Goal: Task Accomplishment & Management: Complete application form

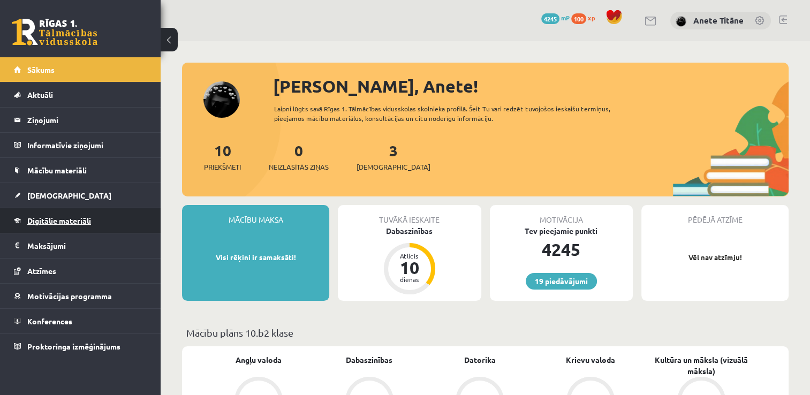
click at [95, 222] on link "Digitālie materiāli" at bounding box center [80, 220] width 133 height 25
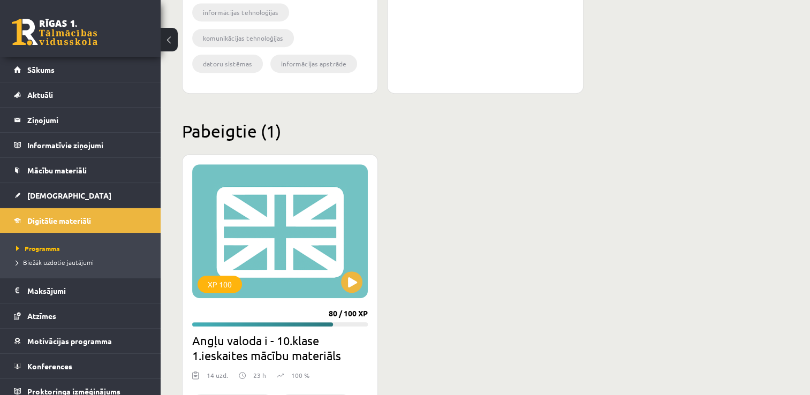
scroll to position [547, 0]
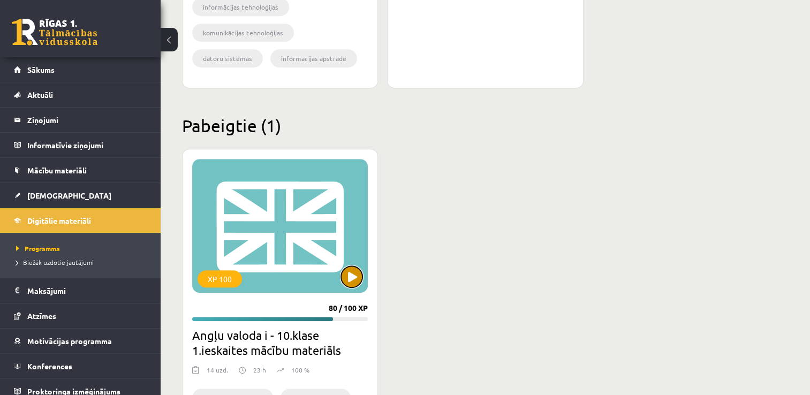
click at [347, 279] on button at bounding box center [351, 276] width 21 height 21
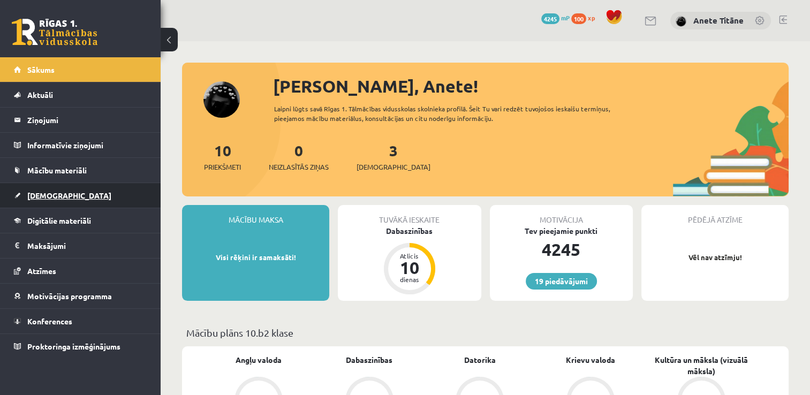
drag, startPoint x: 0, startPoint y: 0, endPoint x: 126, endPoint y: 192, distance: 229.5
click at [126, 192] on link "[DEMOGRAPHIC_DATA]" at bounding box center [80, 195] width 133 height 25
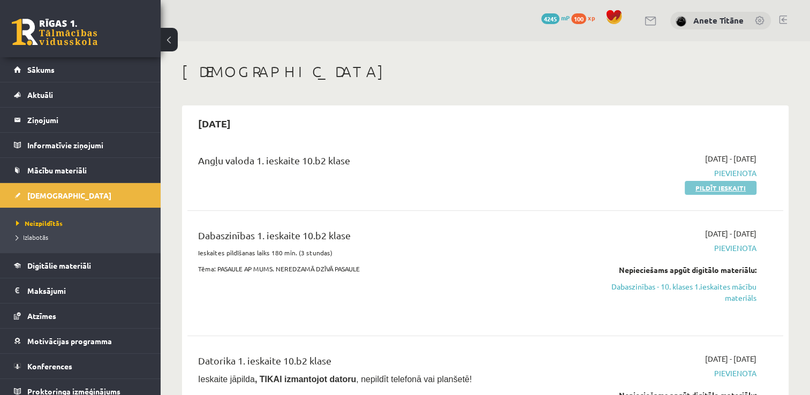
click at [714, 186] on link "Pildīt ieskaiti" at bounding box center [721, 188] width 72 height 14
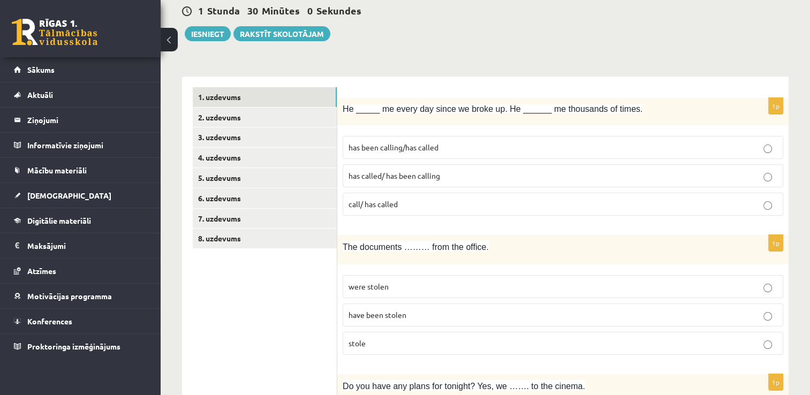
scroll to position [107, 0]
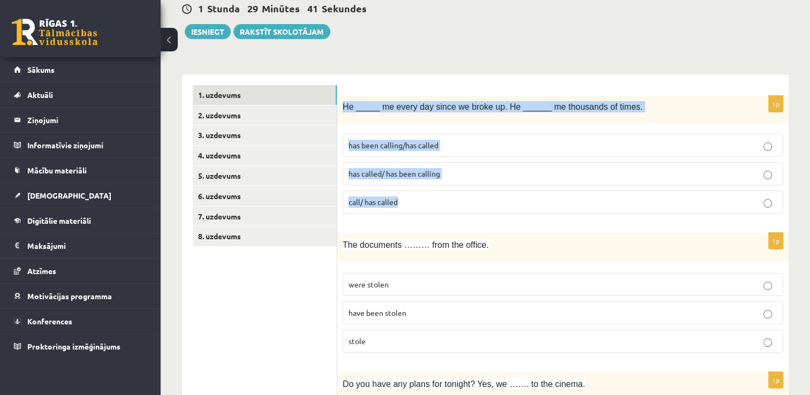
drag, startPoint x: 342, startPoint y: 105, endPoint x: 421, endPoint y: 196, distance: 120.7
click at [421, 196] on div "1p He _____ me every day since we broke up. He ______ me thousands of times. ha…" at bounding box center [562, 159] width 451 height 126
copy div "He _____ me every day since we broke up. He ______ me thousands of times. has b…"
click at [477, 109] on span "He _____ me every day since we broke up. He ______ me thousands of times." at bounding box center [493, 106] width 300 height 9
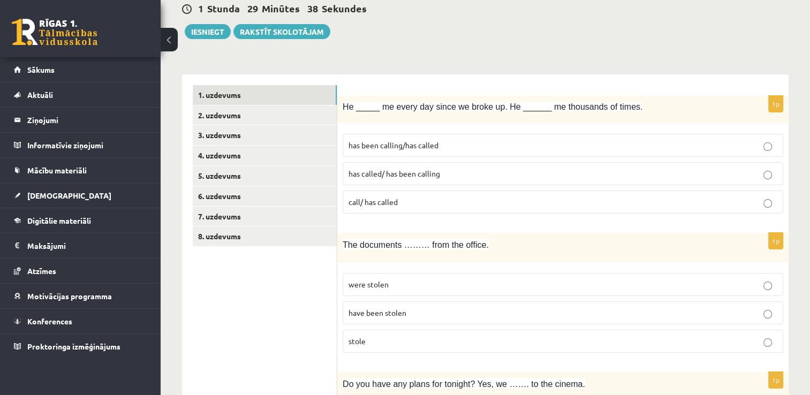
click at [477, 172] on p "has called/ has been calling" at bounding box center [562, 173] width 429 height 11
click at [388, 148] on span "has been calling/has called" at bounding box center [393, 145] width 90 height 10
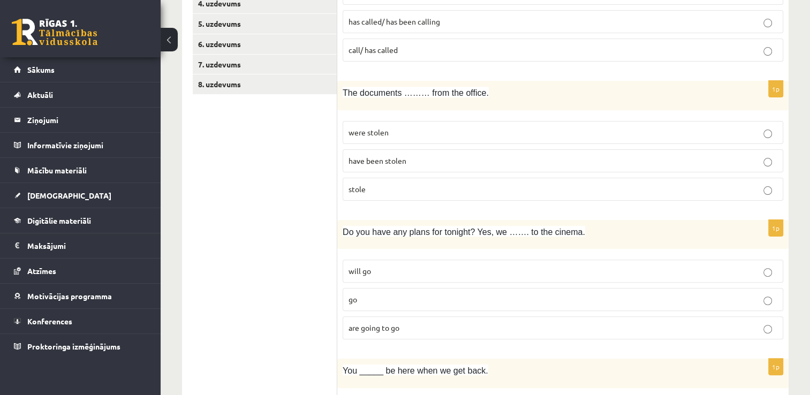
scroll to position [268, 0]
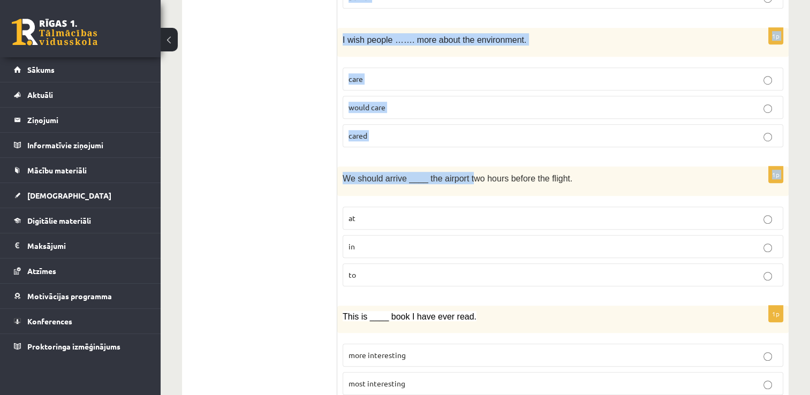
drag, startPoint x: 343, startPoint y: 81, endPoint x: 465, endPoint y: 130, distance: 131.9
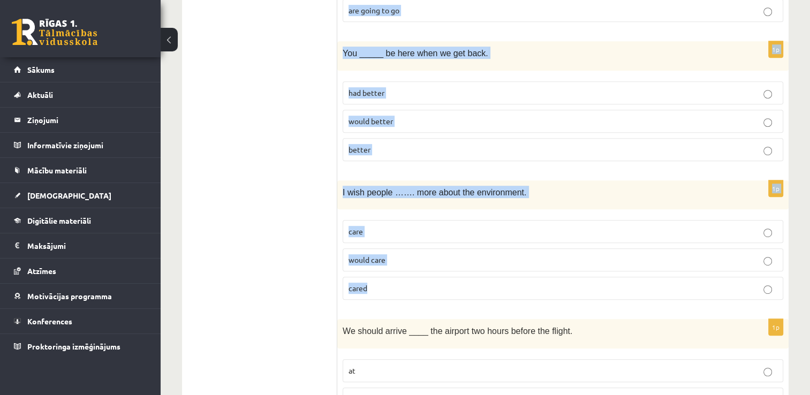
scroll to position [535, 0]
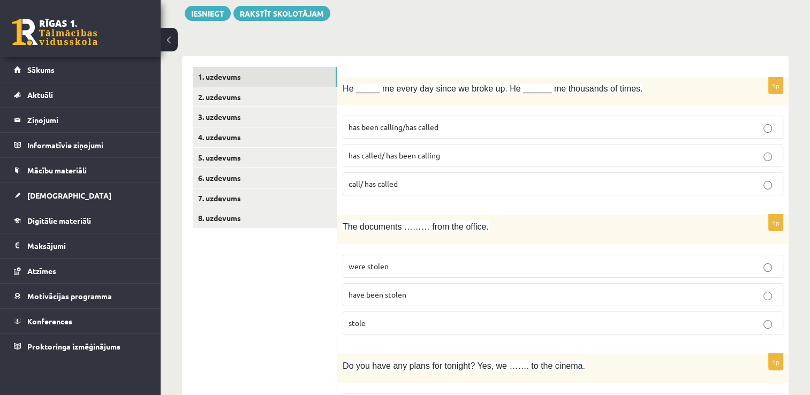
scroll to position [214, 0]
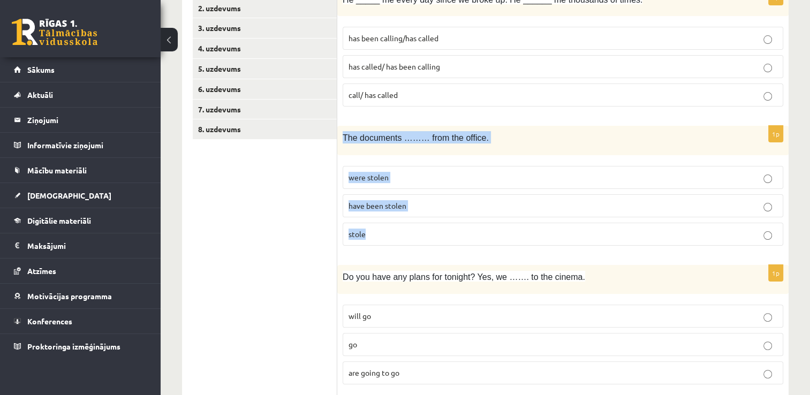
drag, startPoint x: 343, startPoint y: 135, endPoint x: 399, endPoint y: 232, distance: 112.5
click at [399, 232] on div "1p The documents ……… from the office. were stolen have been stolen stole" at bounding box center [562, 190] width 451 height 128
copy div "The documents ……… from the office. were stolen have been stolen stole"
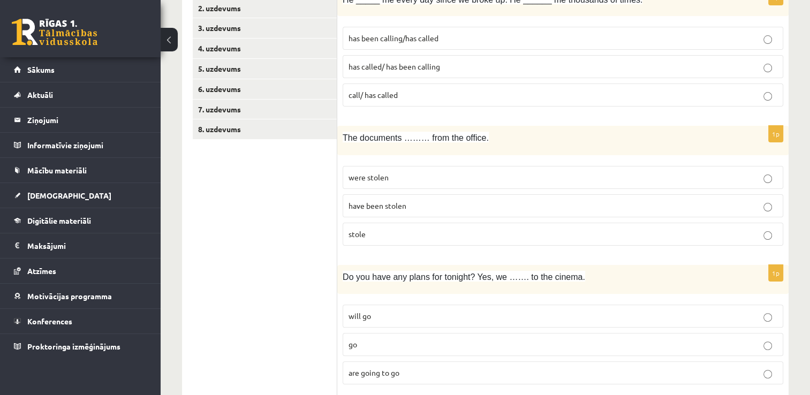
click at [437, 211] on label "have been stolen" at bounding box center [563, 205] width 441 height 23
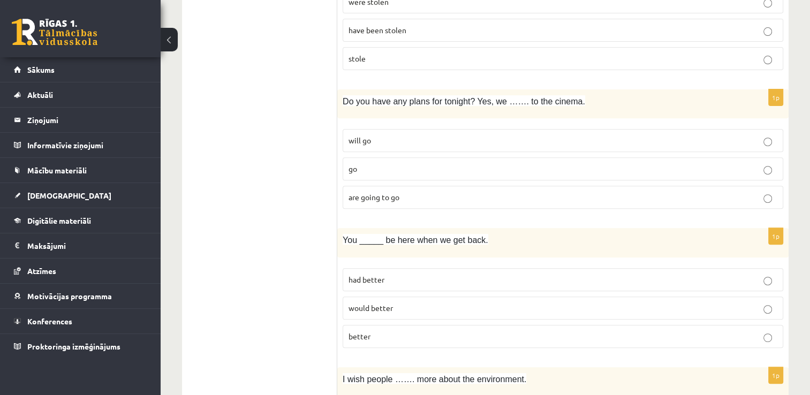
scroll to position [428, 0]
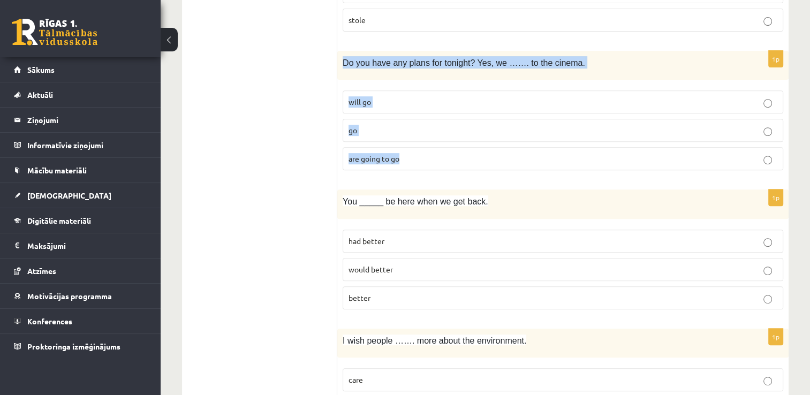
drag, startPoint x: 341, startPoint y: 60, endPoint x: 415, endPoint y: 148, distance: 115.1
click at [415, 148] on div "1p Do you have any plans for tonight? Yes, we ……. to the cinema. will go go are…" at bounding box center [562, 115] width 451 height 128
copy div "Do you have any plans for tonight? Yes, we ……. to the cinema. will go go are go…"
click at [422, 119] on label "go" at bounding box center [563, 130] width 441 height 23
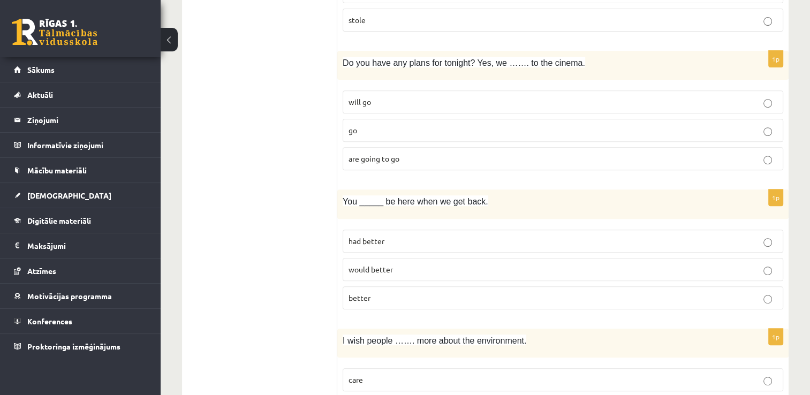
click at [397, 158] on span "are going to go" at bounding box center [373, 159] width 51 height 10
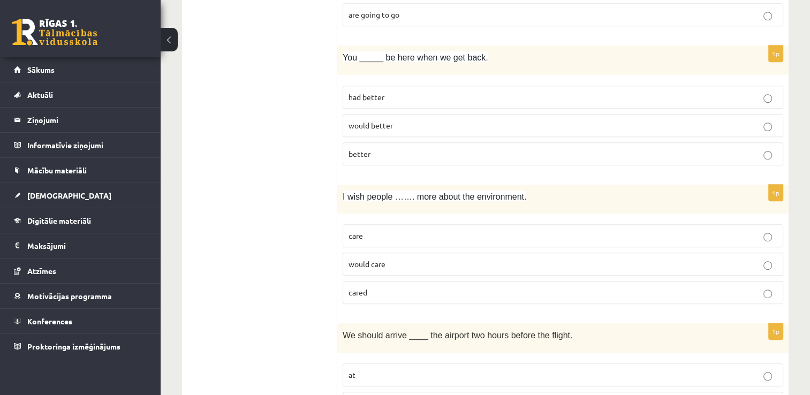
scroll to position [589, 0]
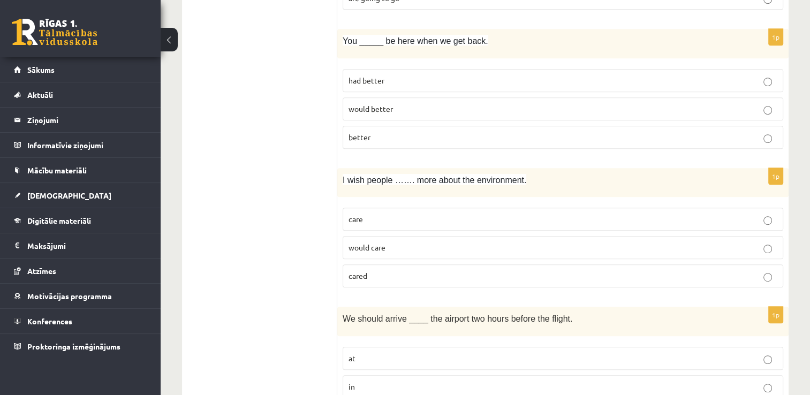
click at [375, 132] on p "better" at bounding box center [562, 137] width 429 height 11
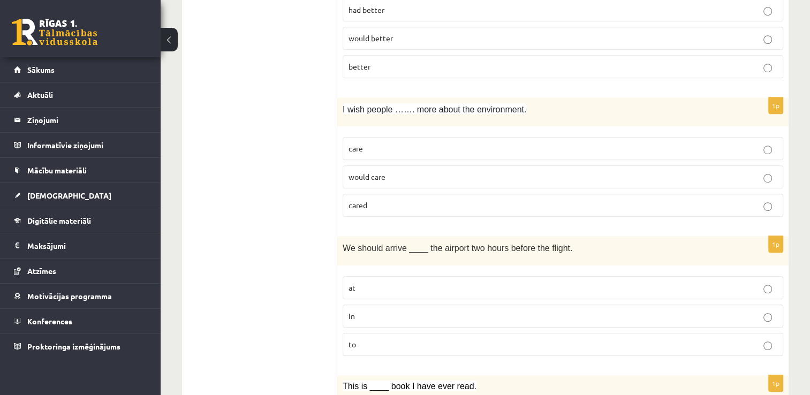
scroll to position [696, 0]
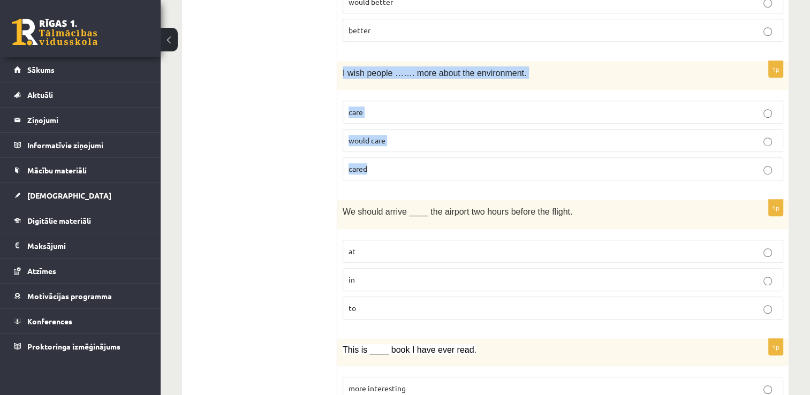
drag, startPoint x: 340, startPoint y: 65, endPoint x: 389, endPoint y: 162, distance: 108.0
click at [389, 162] on div "1p I wish people ……. more about the environment. care would care cared" at bounding box center [562, 125] width 451 height 128
copy div "I wish people ……. more about the environment. care would care cared"
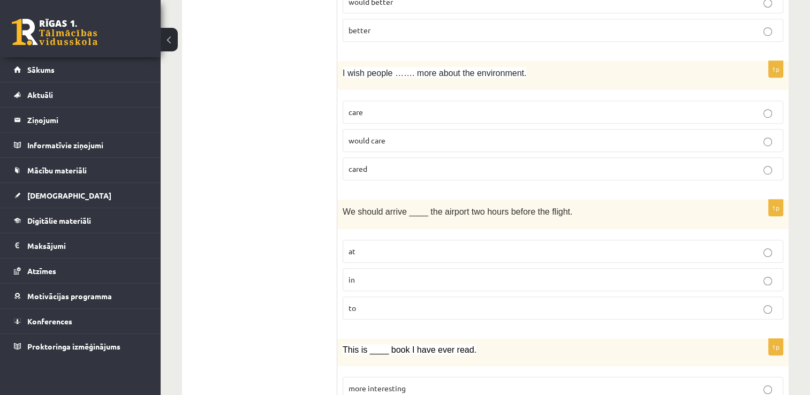
drag, startPoint x: 324, startPoint y: 170, endPoint x: 323, endPoint y: 75, distance: 94.2
click at [390, 170] on p "cared" at bounding box center [562, 168] width 429 height 11
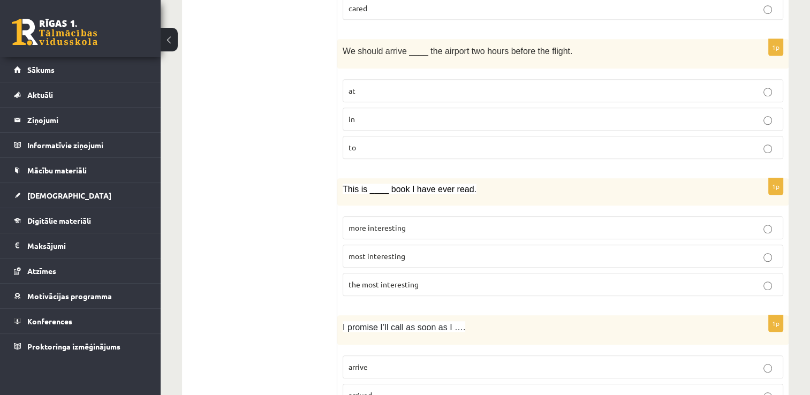
scroll to position [856, 0]
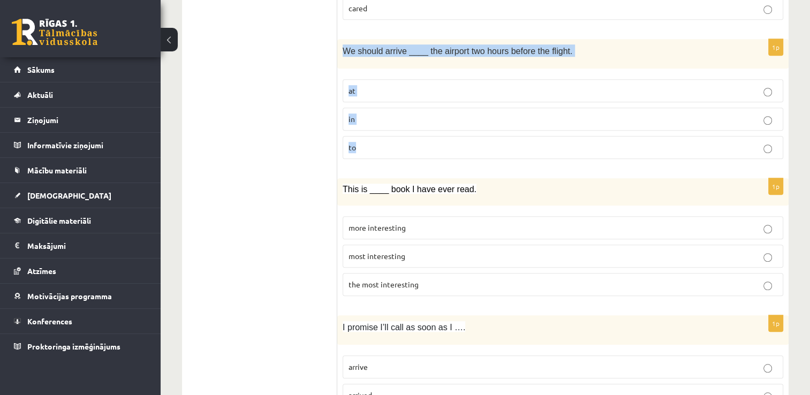
drag, startPoint x: 346, startPoint y: 51, endPoint x: 368, endPoint y: 148, distance: 100.0
click at [368, 148] on div "1p We should arrive ____ the airport two hours before the flight. at in to" at bounding box center [562, 103] width 451 height 128
copy div "We should arrive ____ the airport two hours before the flight. at in to"
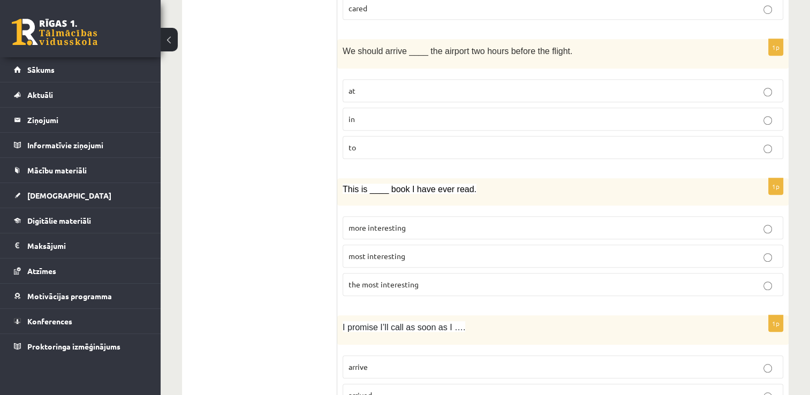
click at [403, 90] on p "at" at bounding box center [562, 90] width 429 height 11
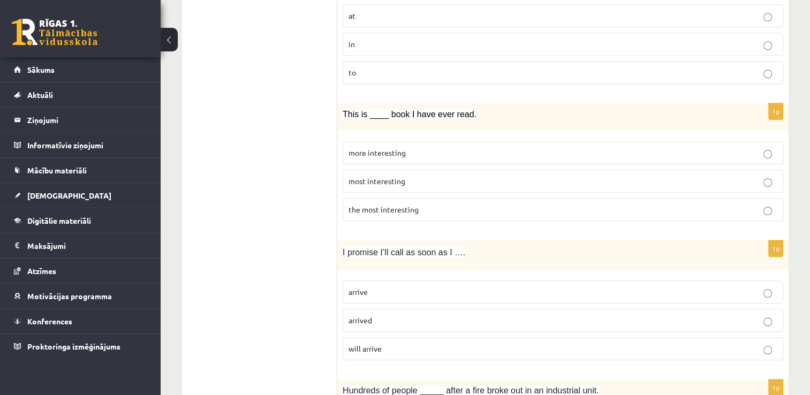
scroll to position [963, 0]
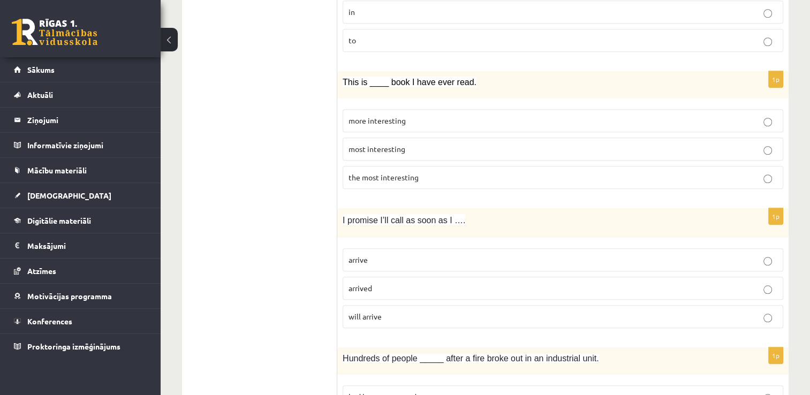
click at [375, 175] on span "the most interesting" at bounding box center [383, 177] width 70 height 10
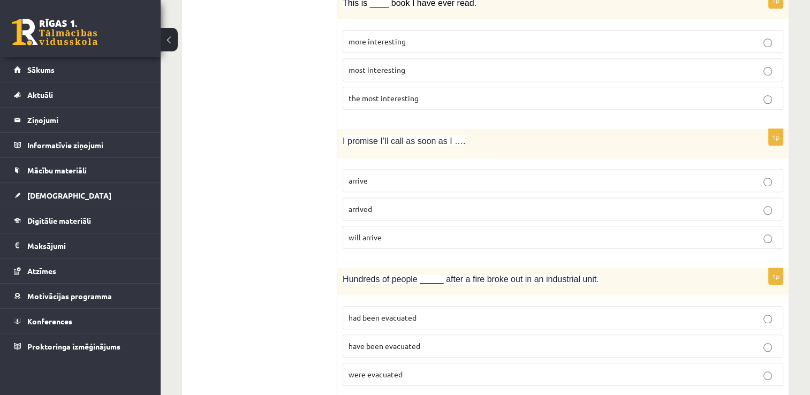
scroll to position [1124, 0]
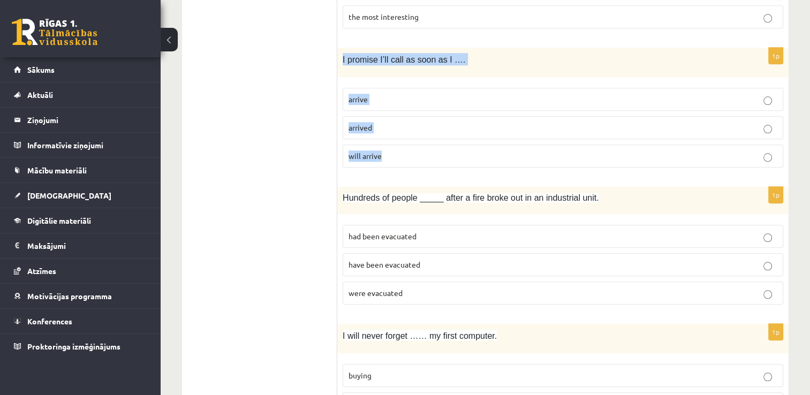
drag, startPoint x: 342, startPoint y: 51, endPoint x: 393, endPoint y: 146, distance: 108.0
click at [393, 146] on div "1p I promise I’ll call as soon as I …. arrive arrived will arrive" at bounding box center [562, 112] width 451 height 128
copy div "I promise I’ll call as soon as I …. arrive arrived will arrive"
click at [406, 96] on p "arrive" at bounding box center [562, 99] width 429 height 11
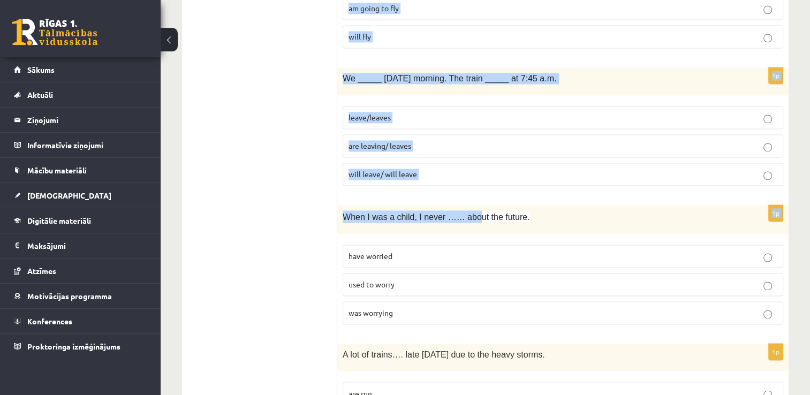
scroll to position [1659, 0]
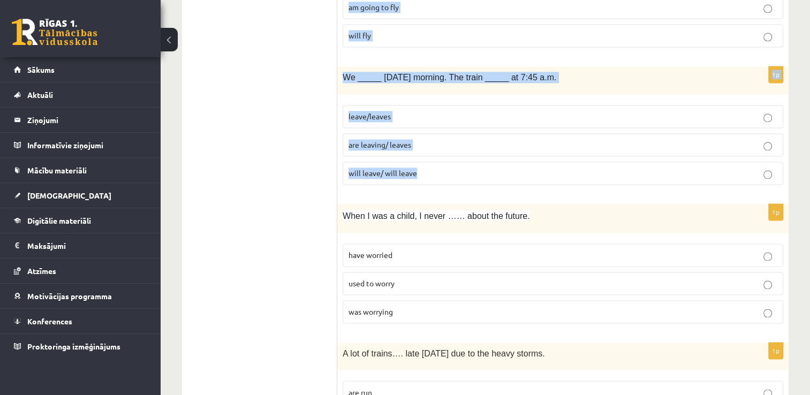
drag, startPoint x: 343, startPoint y: 31, endPoint x: 467, endPoint y: 184, distance: 196.7
copy form "Hundreds of people _____ after a fire broke out in an industrial unit. had been…"
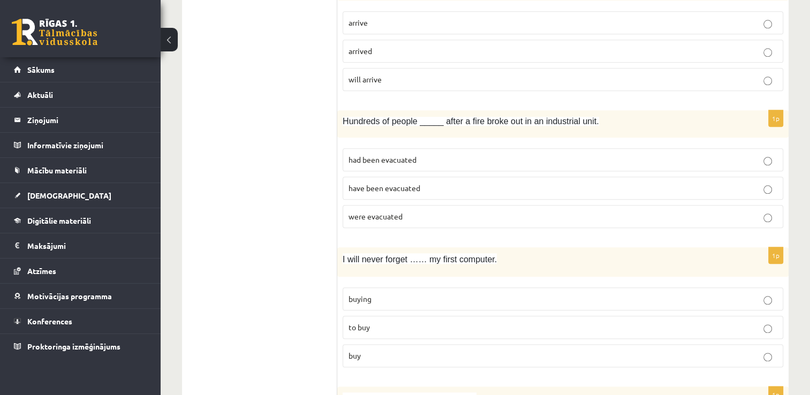
scroll to position [1285, 0]
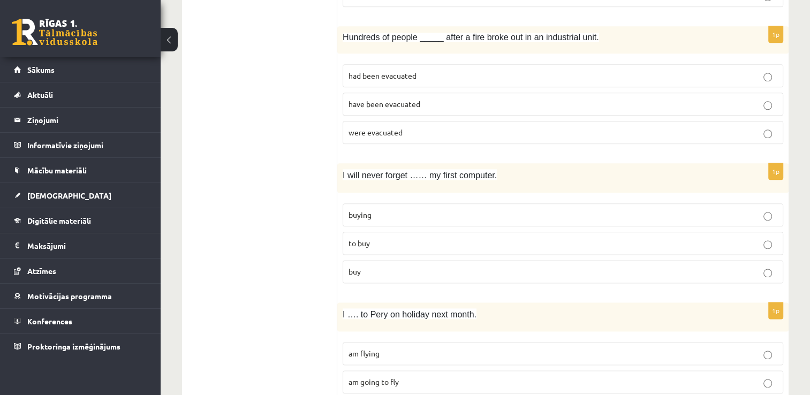
click at [385, 127] on span "were evacuated" at bounding box center [375, 132] width 54 height 10
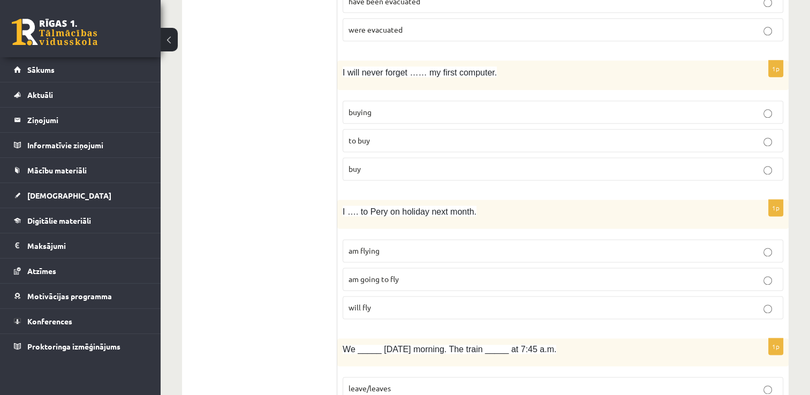
scroll to position [1392, 0]
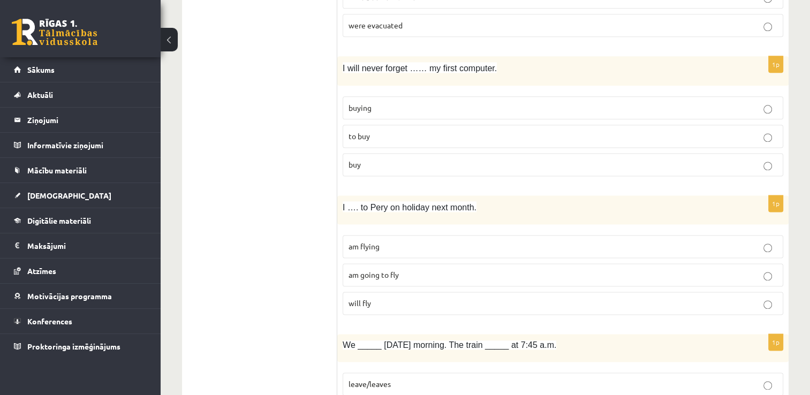
click at [419, 102] on p "buying" at bounding box center [562, 107] width 429 height 11
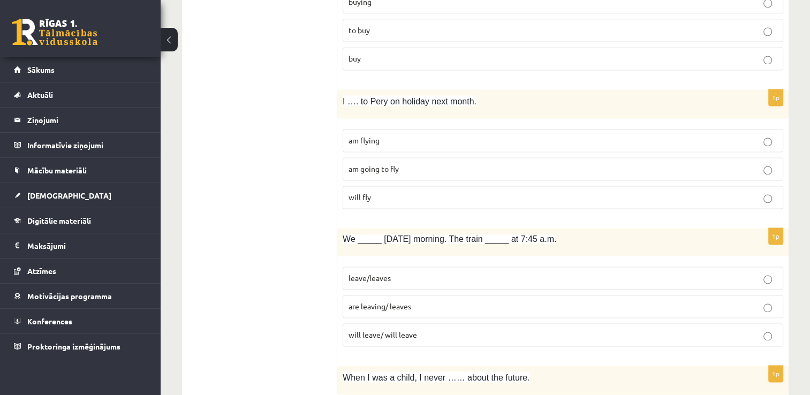
scroll to position [1499, 0]
click at [399, 138] on label "am flying" at bounding box center [563, 139] width 441 height 23
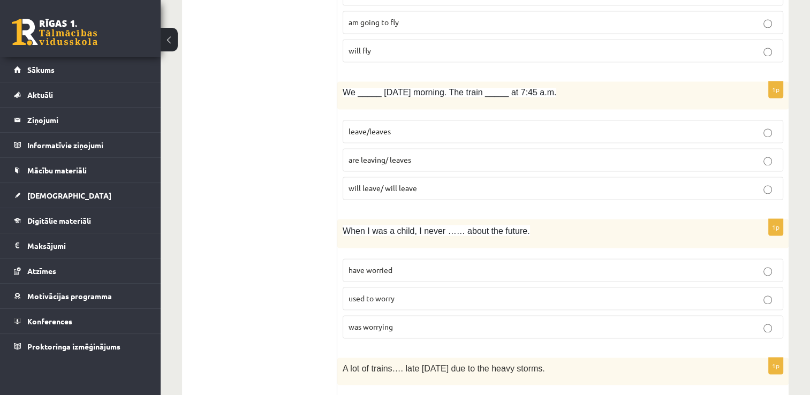
scroll to position [1659, 0]
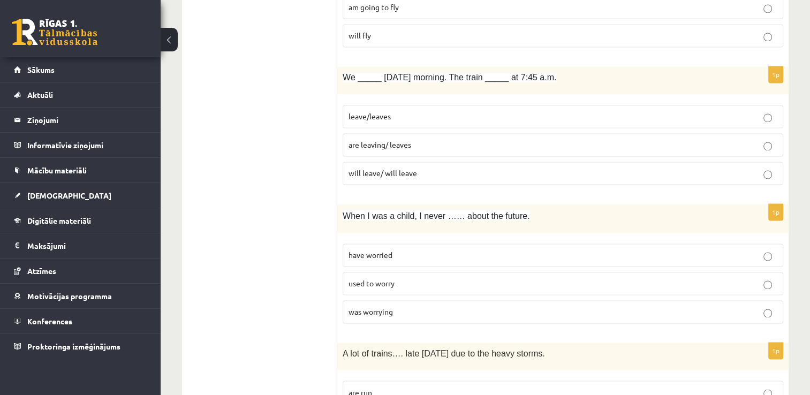
click at [410, 140] on span "are leaving/ leaves" at bounding box center [379, 145] width 63 height 10
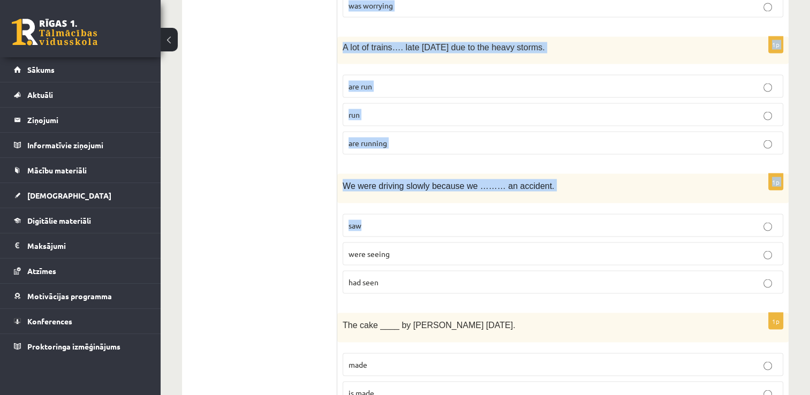
scroll to position [2034, 0]
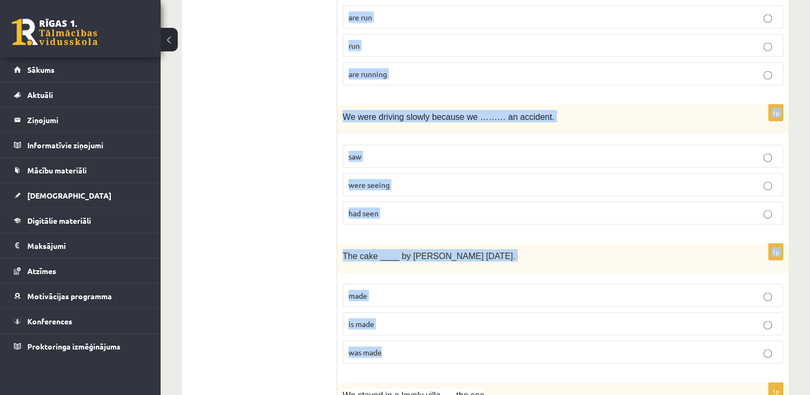
drag, startPoint x: 343, startPoint y: 47, endPoint x: 444, endPoint y: 337, distance: 307.6
copy form "When I was a child, I never …… about the future. have worried used to worry was…"
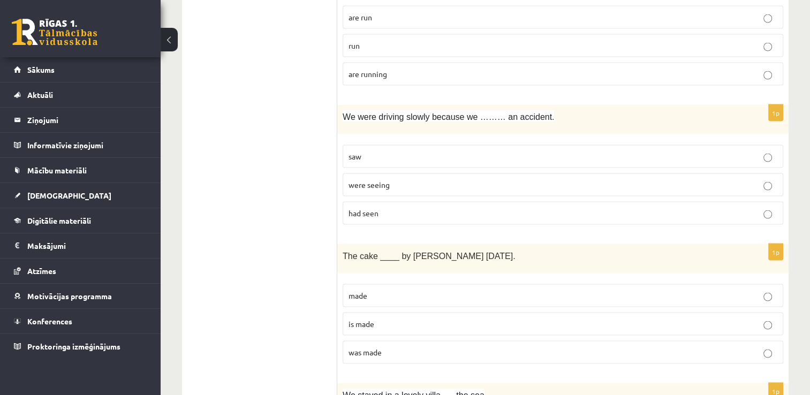
drag, startPoint x: 306, startPoint y: 278, endPoint x: 334, endPoint y: 232, distance: 53.3
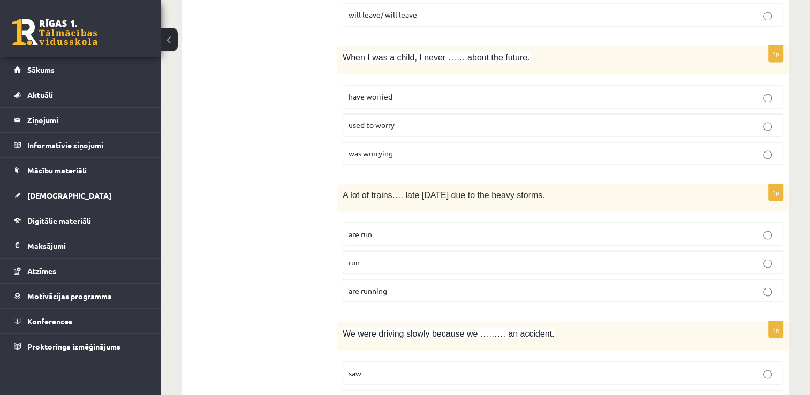
scroll to position [1820, 0]
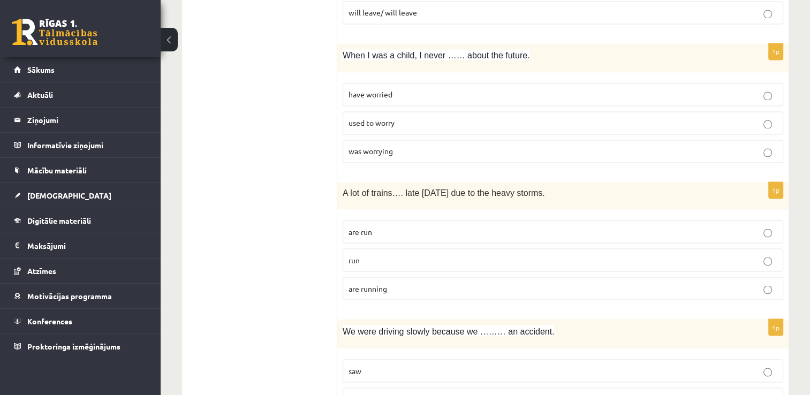
click at [432, 117] on p "used to worry" at bounding box center [562, 122] width 429 height 11
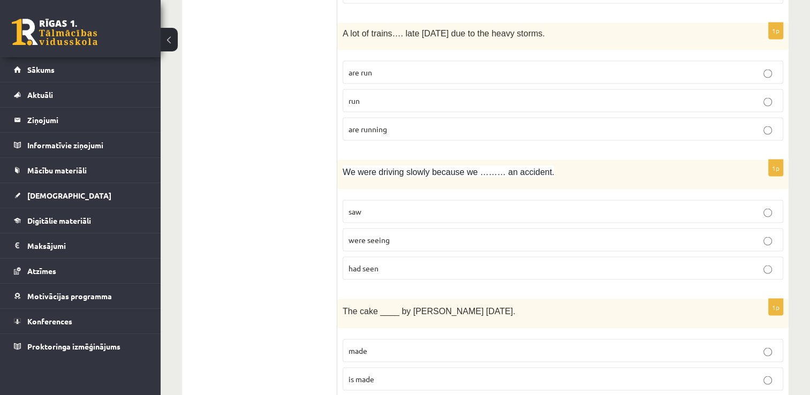
scroll to position [1981, 0]
click at [398, 122] on p "are running" at bounding box center [562, 127] width 429 height 11
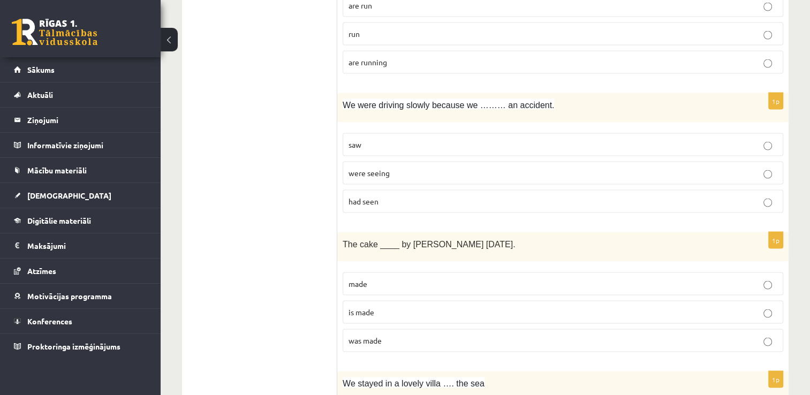
scroll to position [2088, 0]
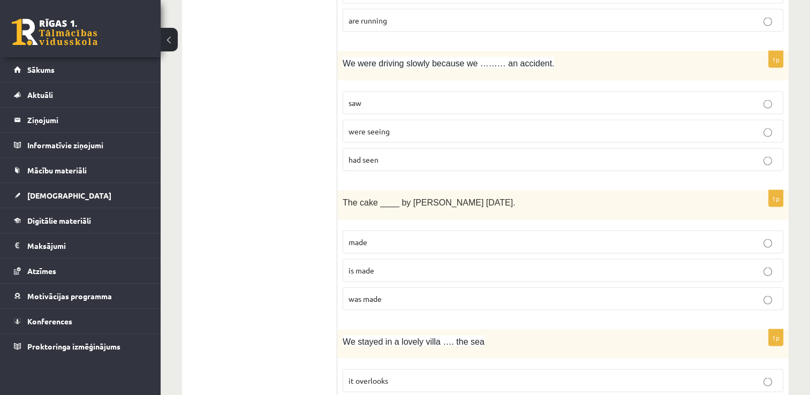
click at [372, 155] on span "had seen" at bounding box center [363, 160] width 30 height 10
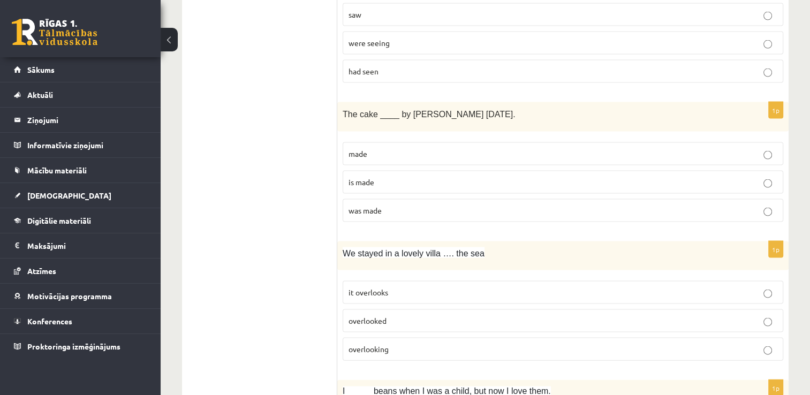
scroll to position [2195, 0]
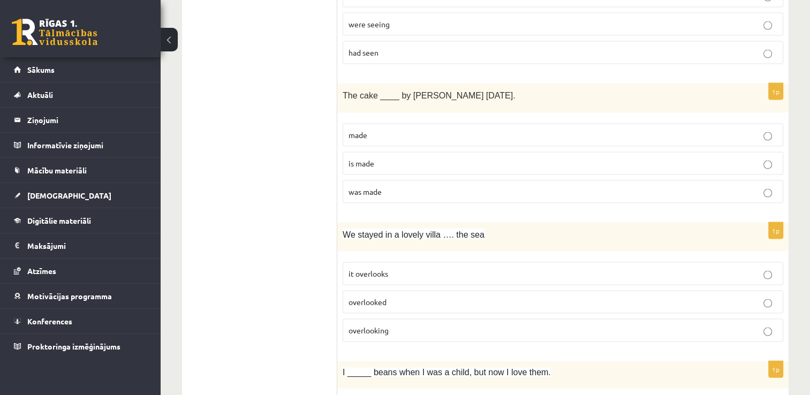
click at [385, 186] on p "was made" at bounding box center [562, 191] width 429 height 11
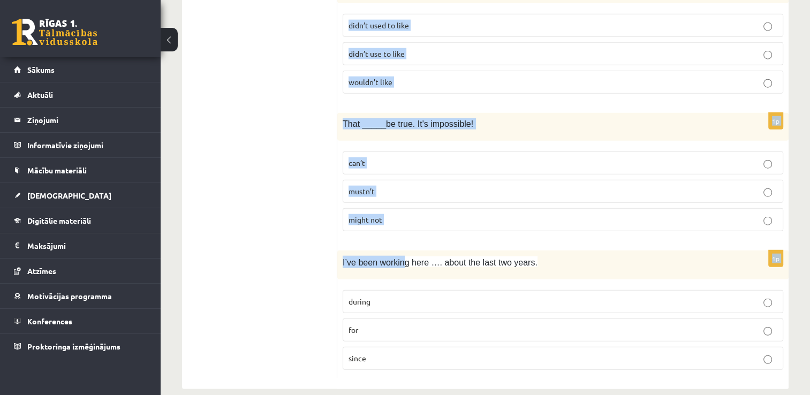
scroll to position [2581, 0]
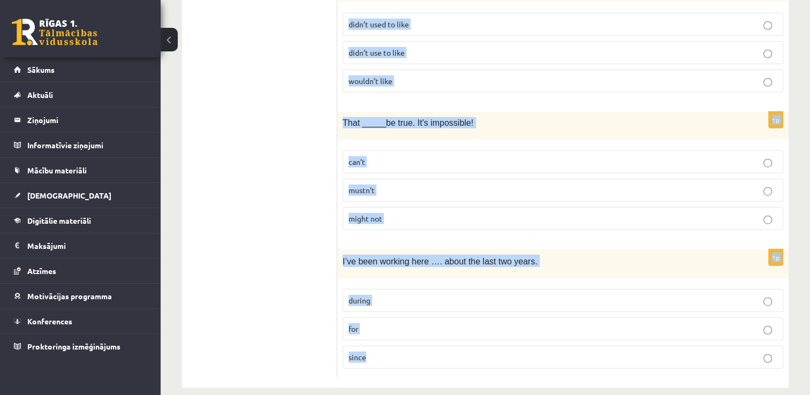
drag, startPoint x: 340, startPoint y: 101, endPoint x: 414, endPoint y: 345, distance: 255.0
copy form "We stayed in a lovely villa …. the sea it overlooks overlooked overlooking 1p I…"
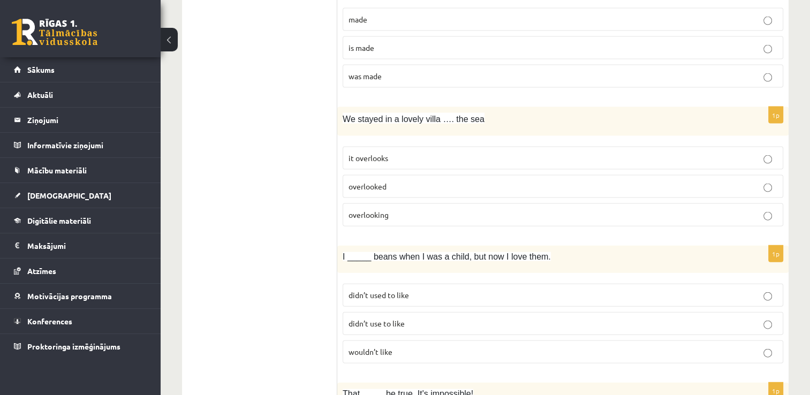
scroll to position [2260, 0]
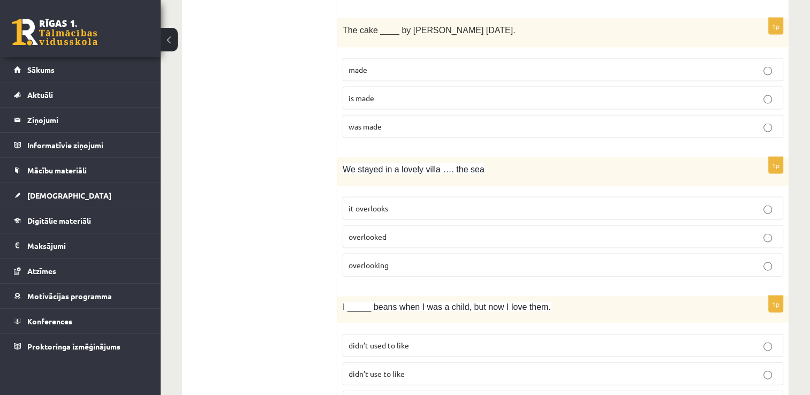
click at [409, 203] on p "it overlooks" at bounding box center [562, 208] width 429 height 11
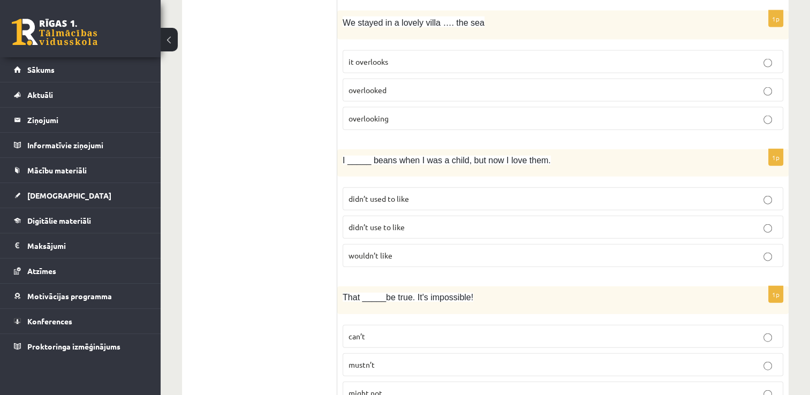
scroll to position [2420, 0]
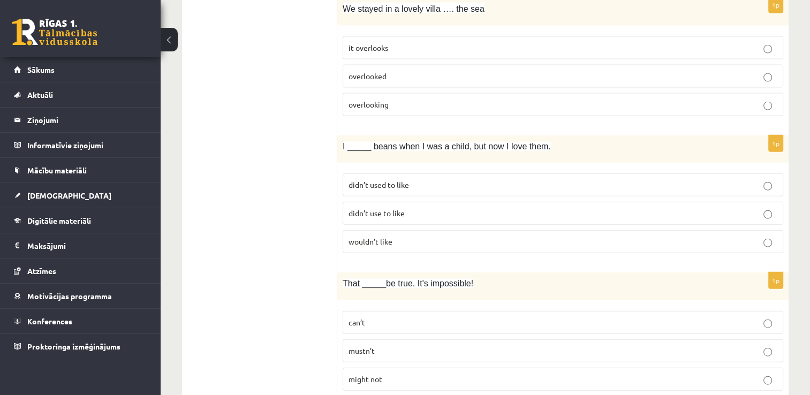
click at [401, 208] on span "didn’t use to like" at bounding box center [376, 213] width 56 height 10
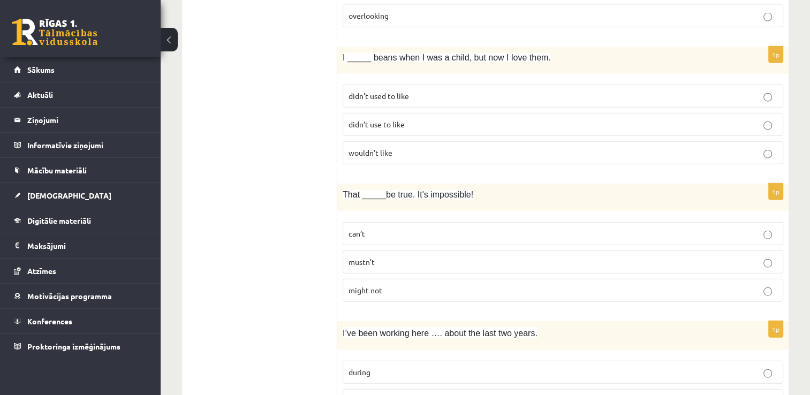
scroll to position [2528, 0]
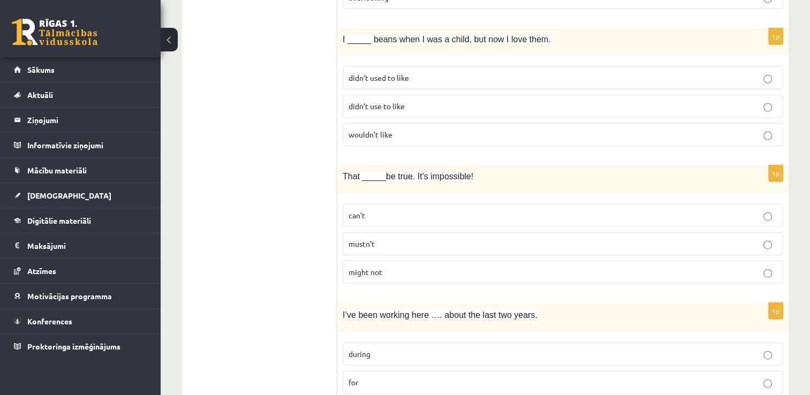
click at [383, 210] on p "can’t" at bounding box center [562, 215] width 429 height 11
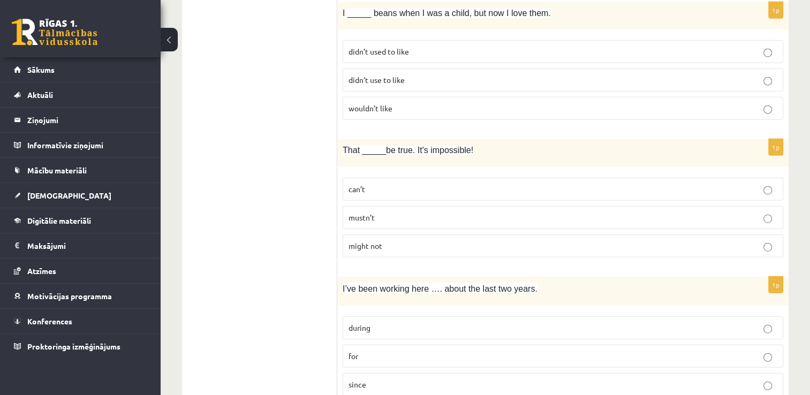
scroll to position [2581, 0]
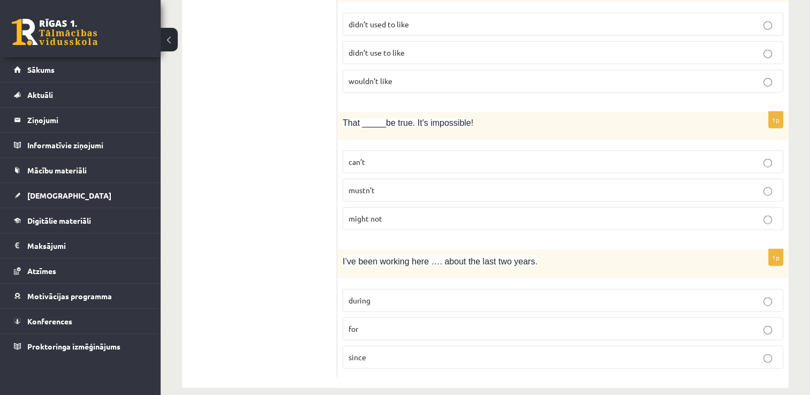
click at [378, 323] on p "for" at bounding box center [562, 328] width 429 height 11
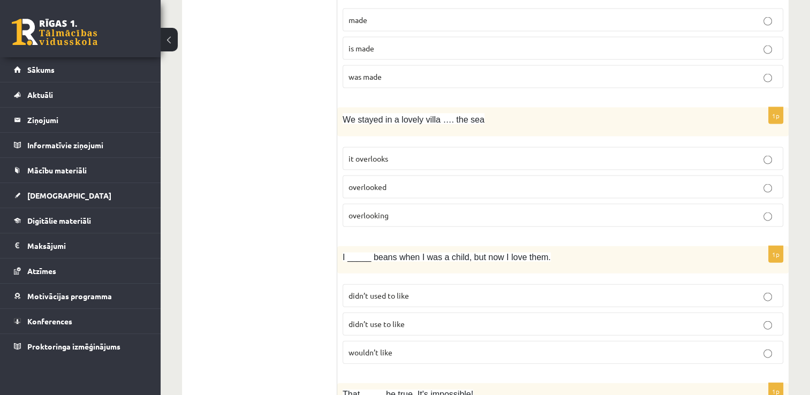
scroll to position [2313, 0]
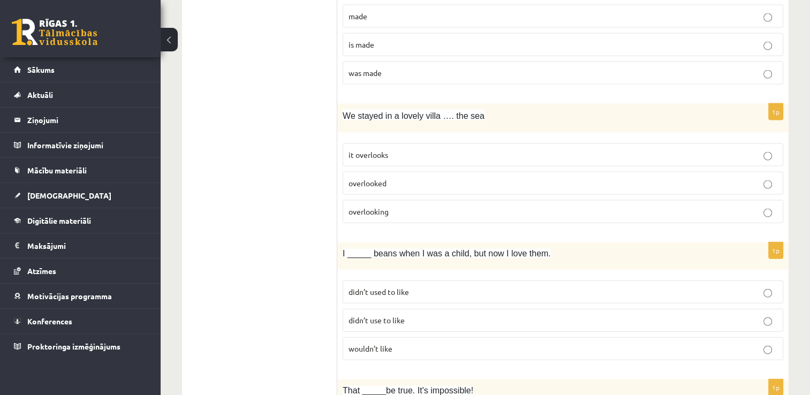
click at [412, 206] on p "overlooking" at bounding box center [562, 211] width 429 height 11
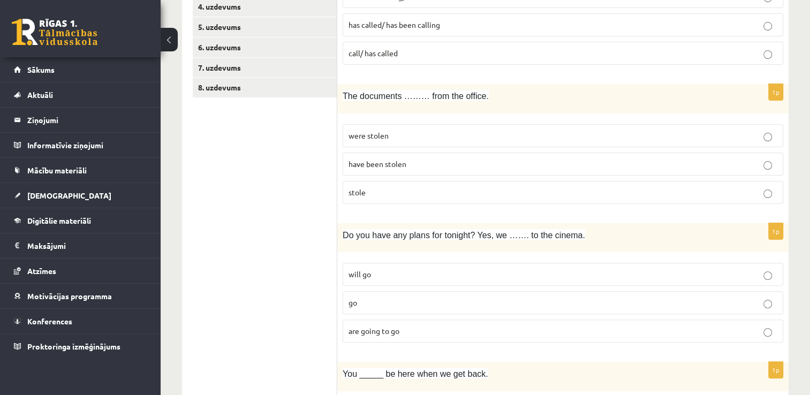
scroll to position [279, 0]
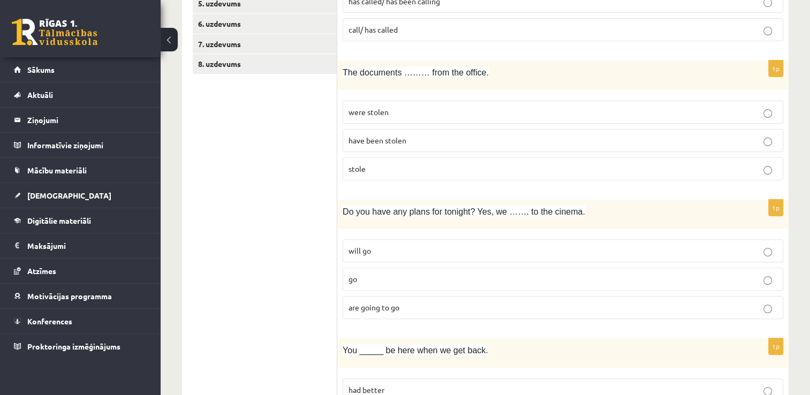
click at [352, 174] on label "stole" at bounding box center [563, 168] width 441 height 23
click at [364, 140] on span "have been stolen" at bounding box center [377, 140] width 58 height 10
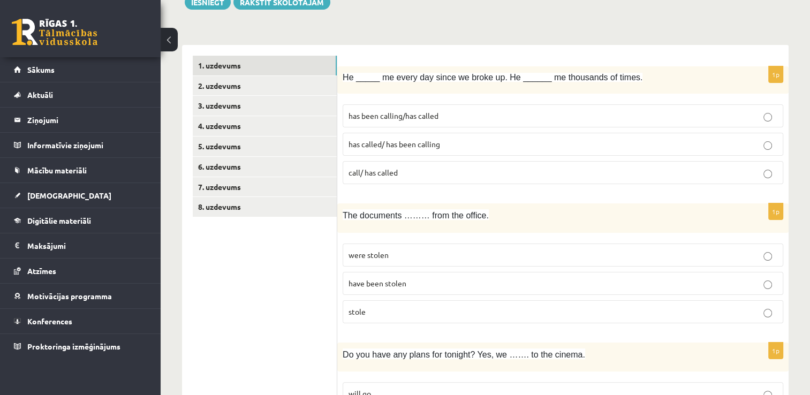
scroll to position [0, 0]
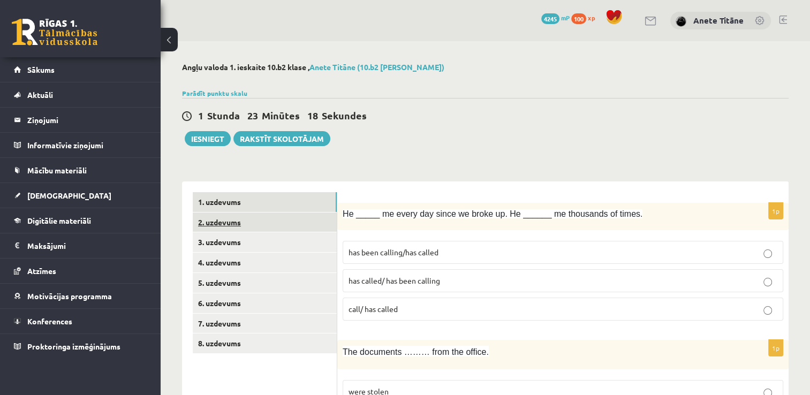
click at [294, 231] on link "2. uzdevums" at bounding box center [265, 223] width 144 height 20
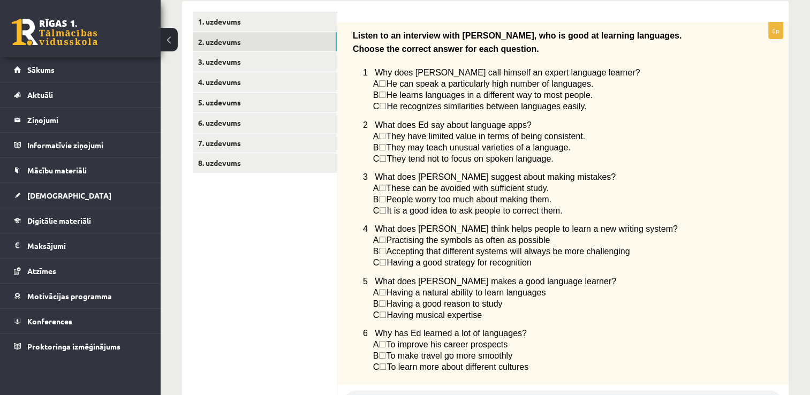
scroll to position [150, 0]
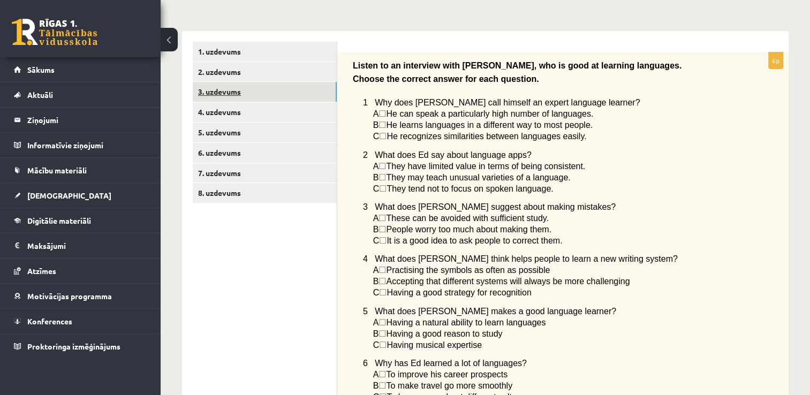
click at [305, 95] on link "3. uzdevums" at bounding box center [265, 92] width 144 height 20
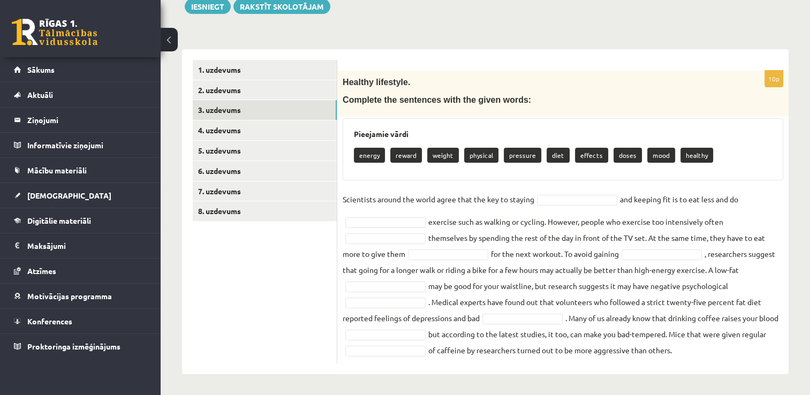
drag, startPoint x: 350, startPoint y: 153, endPoint x: 712, endPoint y: 355, distance: 415.3
click at [712, 355] on div "10p Healthy lifestyle. Complete the sentences with the given words: Pieejamie v…" at bounding box center [562, 217] width 451 height 293
copy div "energy reward weight physical pressure diet effects doses mood healthy Scientis…"
click at [644, 185] on div "10p Healthy lifestyle. Complete the sentences with the given words: Pieejamie v…" at bounding box center [562, 217] width 451 height 293
drag, startPoint x: 634, startPoint y: 183, endPoint x: 647, endPoint y: 149, distance: 36.6
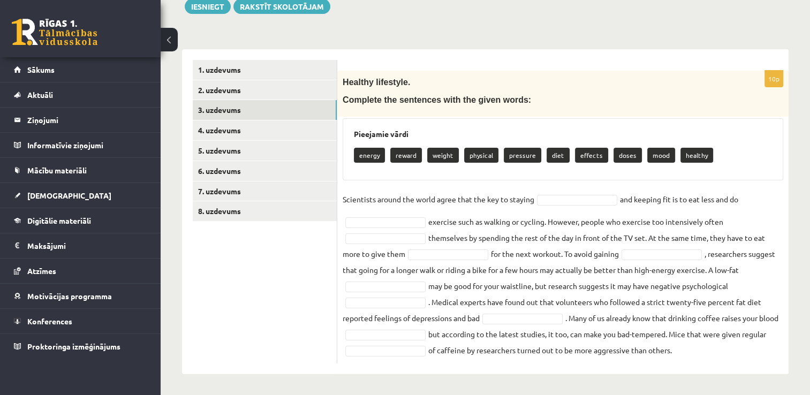
click at [634, 183] on div "10p Healthy lifestyle. Complete the sentences with the given words: Pieejamie v…" at bounding box center [562, 217] width 451 height 293
click at [659, 112] on div "Healthy lifestyle. Complete the sentences with the given words:" at bounding box center [562, 94] width 451 height 46
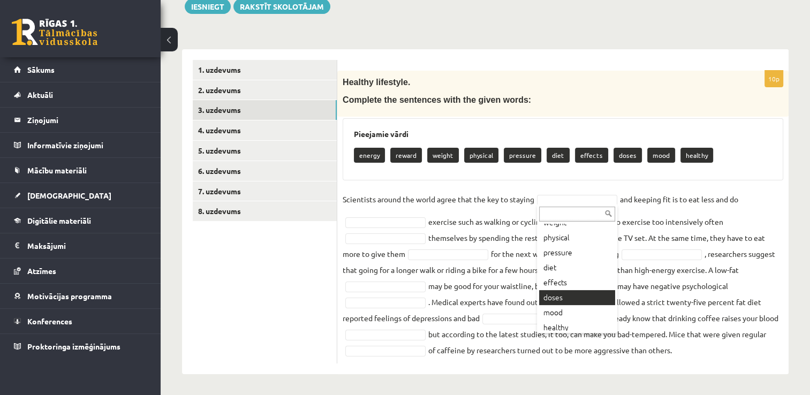
scroll to position [58, 0]
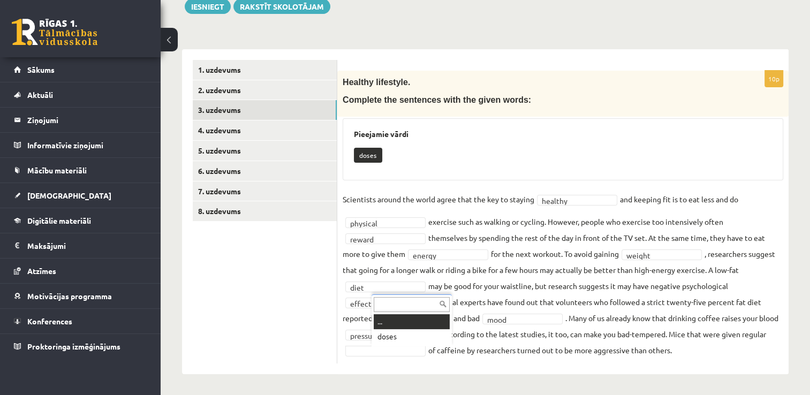
drag, startPoint x: 424, startPoint y: 348, endPoint x: 422, endPoint y: 340, distance: 8.5
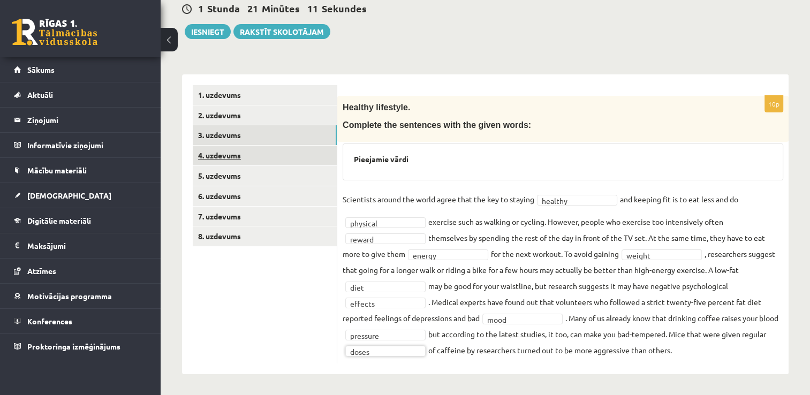
click at [294, 154] on link "4. uzdevums" at bounding box center [265, 156] width 144 height 20
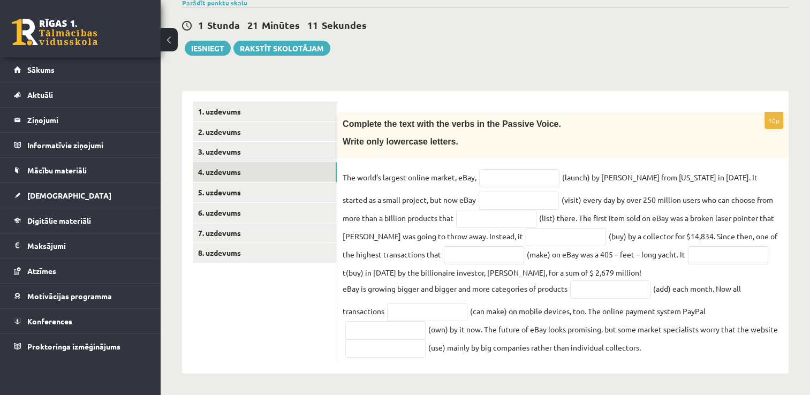
scroll to position [90, 0]
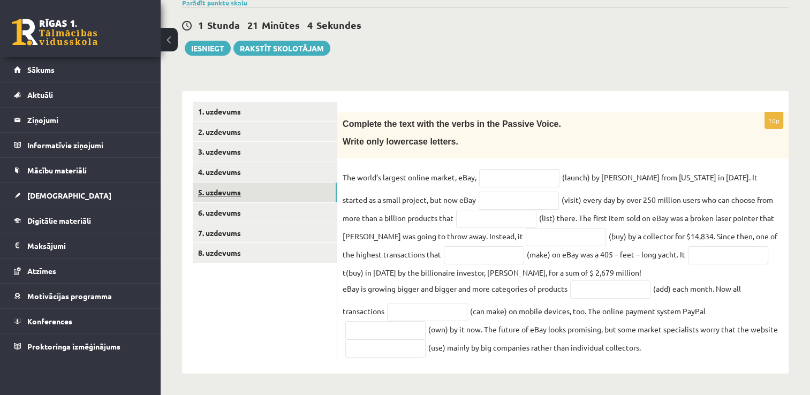
click at [324, 193] on link "5. uzdevums" at bounding box center [265, 193] width 144 height 20
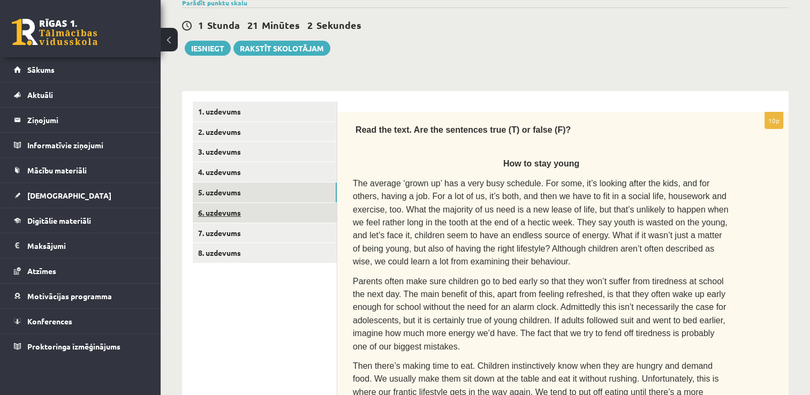
click at [287, 213] on link "6. uzdevums" at bounding box center [265, 213] width 144 height 20
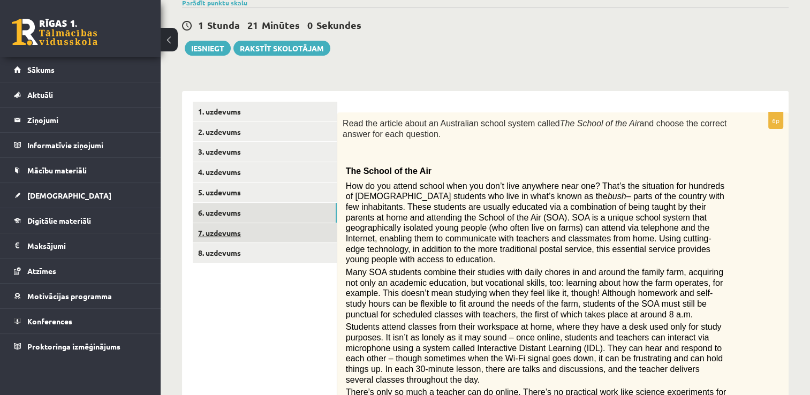
click at [283, 230] on link "7. uzdevums" at bounding box center [265, 233] width 144 height 20
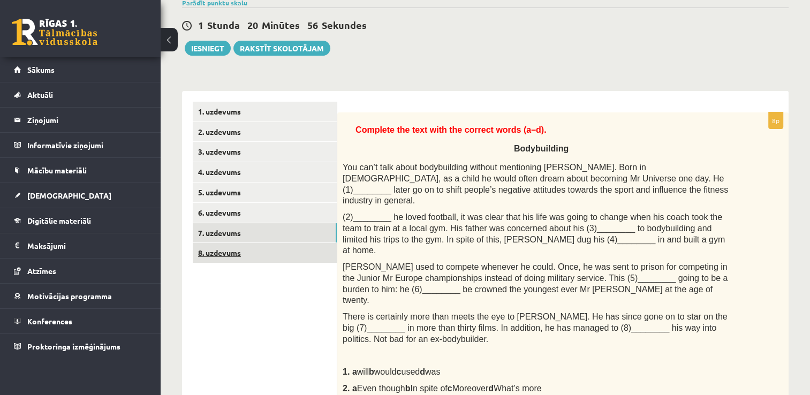
click at [293, 252] on link "8. uzdevums" at bounding box center [265, 253] width 144 height 20
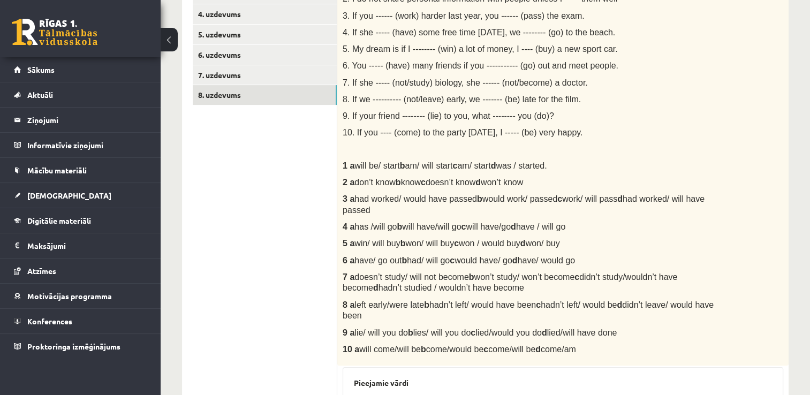
scroll to position [247, 0]
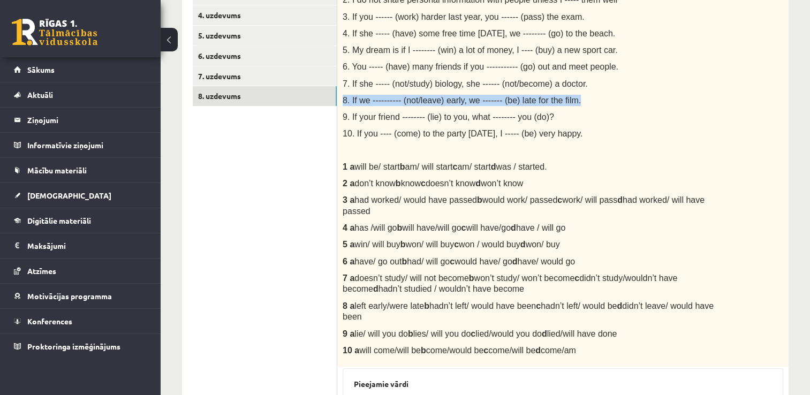
drag, startPoint x: 342, startPoint y: 100, endPoint x: 578, endPoint y: 101, distance: 236.6
click at [578, 101] on div "Choose the correct word or phrase in Conditional sentences. 1. When I ------- (…" at bounding box center [562, 161] width 451 height 411
drag, startPoint x: 343, startPoint y: 292, endPoint x: 367, endPoint y: 306, distance: 27.6
click at [367, 306] on p "8 a left early/were late b hadn’t left/ would have been c hadn’t left/ would be…" at bounding box center [536, 311] width 387 height 22
click at [310, 260] on ul "1. uzdevums 2. uzdevums 3. uzdevums 4. uzdevums 5. uzdevums 6. uzdevums 7. uzde…" at bounding box center [265, 321] width 145 height 752
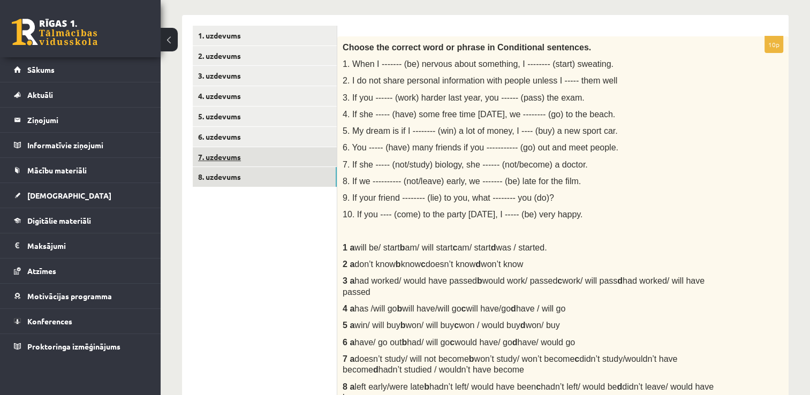
scroll to position [115, 0]
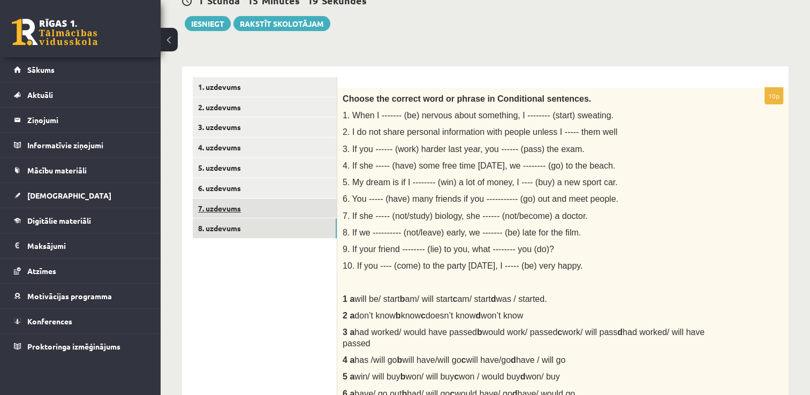
click at [317, 206] on link "7. uzdevums" at bounding box center [265, 209] width 144 height 20
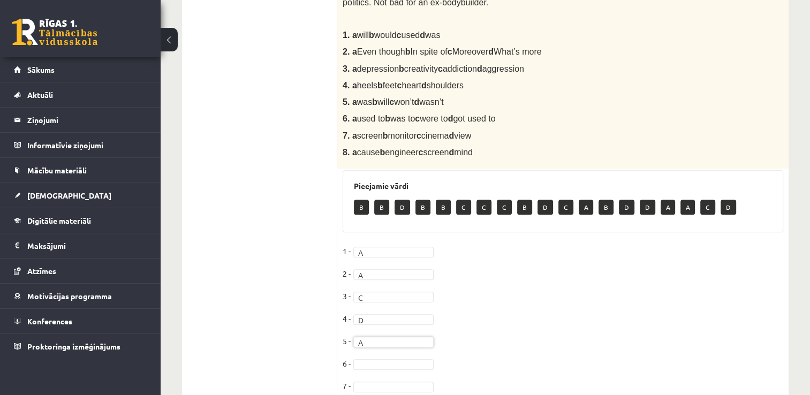
scroll to position [458, 0]
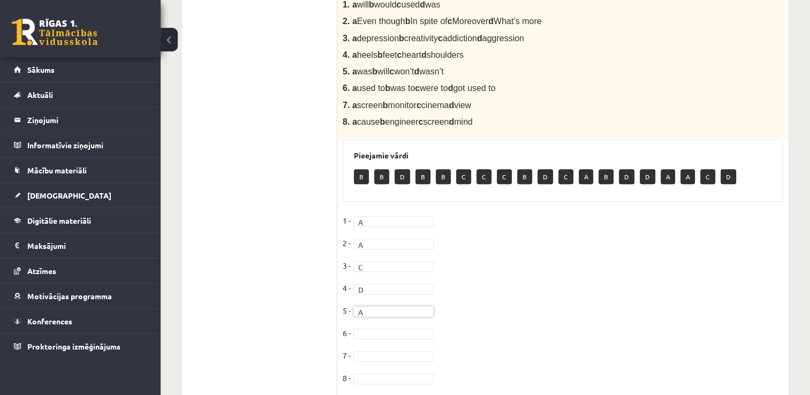
drag, startPoint x: 413, startPoint y: 298, endPoint x: 417, endPoint y: 293, distance: 6.5
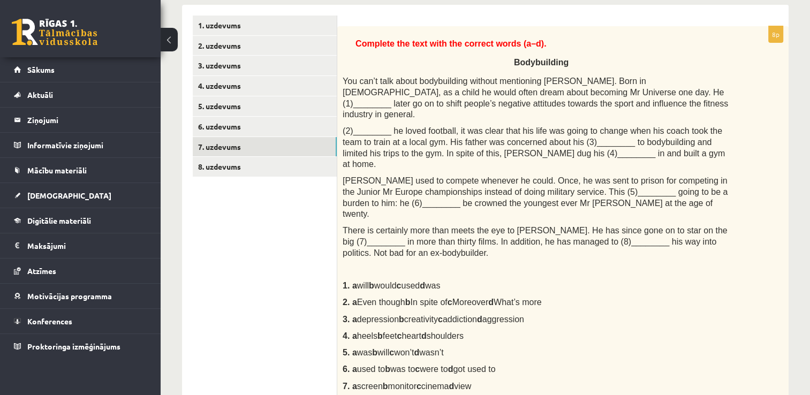
scroll to position [136, 0]
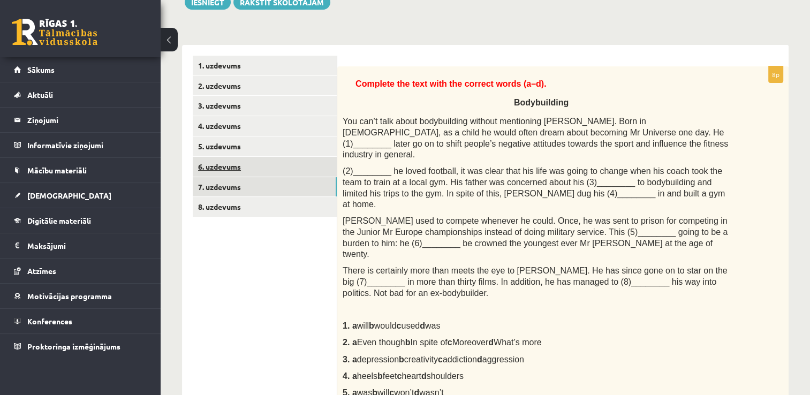
click at [289, 166] on link "6. uzdevums" at bounding box center [265, 167] width 144 height 20
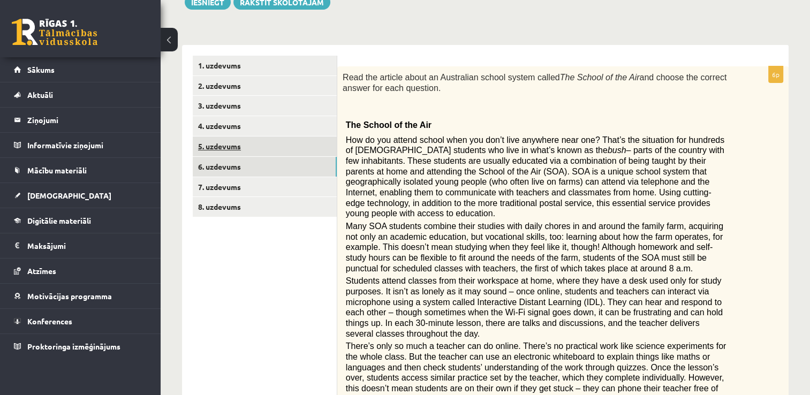
click at [289, 148] on link "5. uzdevums" at bounding box center [265, 146] width 144 height 20
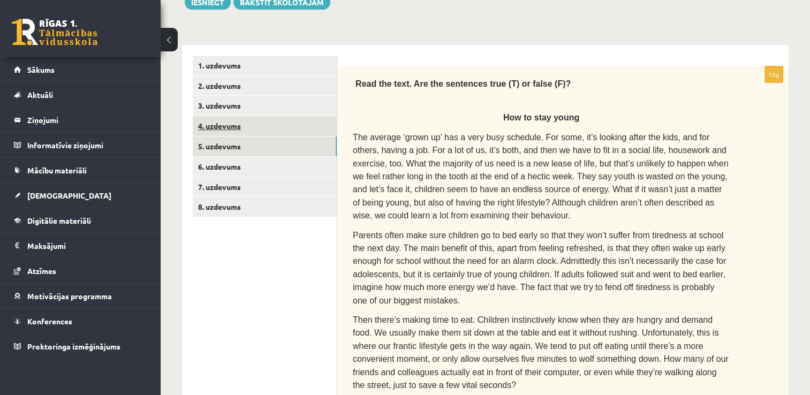
click at [303, 128] on link "4. uzdevums" at bounding box center [265, 126] width 144 height 20
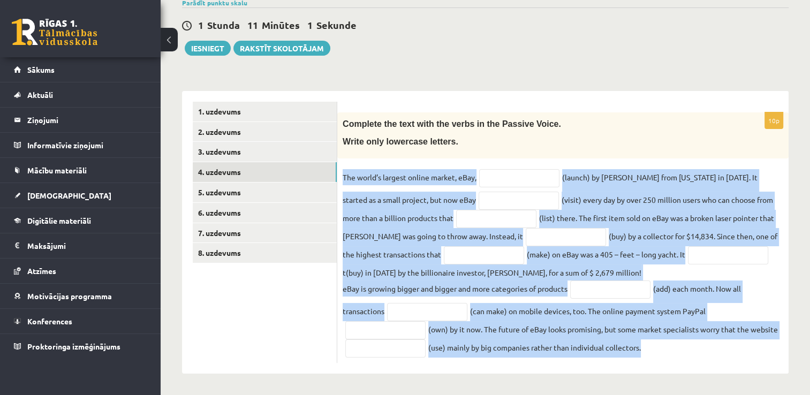
drag, startPoint x: 344, startPoint y: 177, endPoint x: 644, endPoint y: 346, distance: 345.1
click at [644, 346] on fieldset "The world’s largest online market, eBay, (launch) by Pierre Omidyar from Califo…" at bounding box center [563, 263] width 441 height 188
click at [552, 359] on div "10p Complete the text with the verbs in the Passive Voice. Write only lowercase…" at bounding box center [562, 237] width 451 height 251
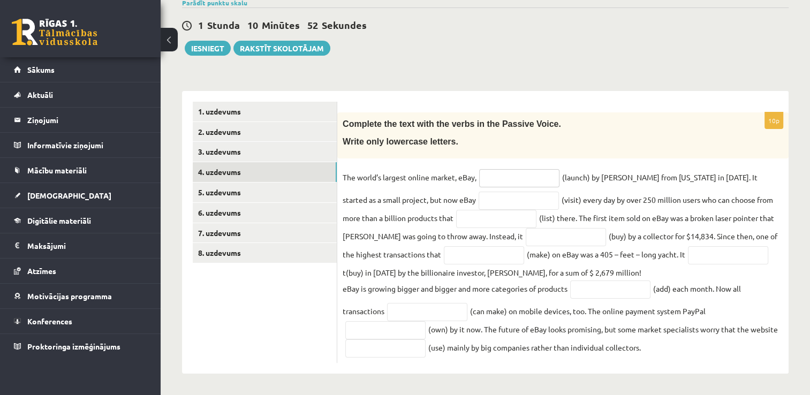
click at [505, 178] on input "text" at bounding box center [519, 178] width 80 height 18
type input "**********"
click at [479, 205] on input "text" at bounding box center [519, 201] width 80 height 18
type input "**********"
drag, startPoint x: 467, startPoint y: 222, endPoint x: 432, endPoint y: 168, distance: 63.6
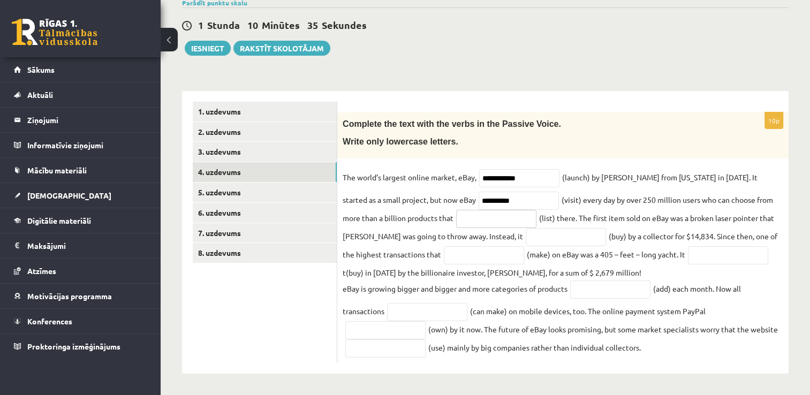
click at [467, 222] on input "text" at bounding box center [496, 219] width 80 height 18
type input "**********"
click at [526, 237] on input "text" at bounding box center [566, 237] width 80 height 18
type input "**********"
click at [444, 256] on input "text" at bounding box center [484, 255] width 80 height 18
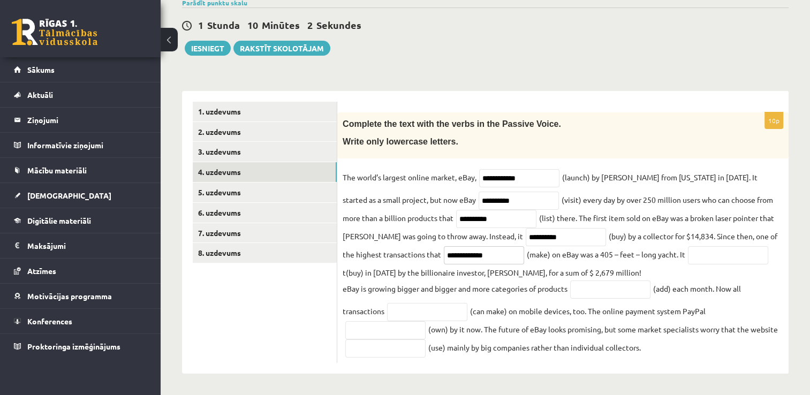
type input "**********"
click at [688, 252] on input "text" at bounding box center [728, 255] width 80 height 18
type input "**********"
click at [593, 286] on input "text" at bounding box center [610, 289] width 80 height 18
type input "*********"
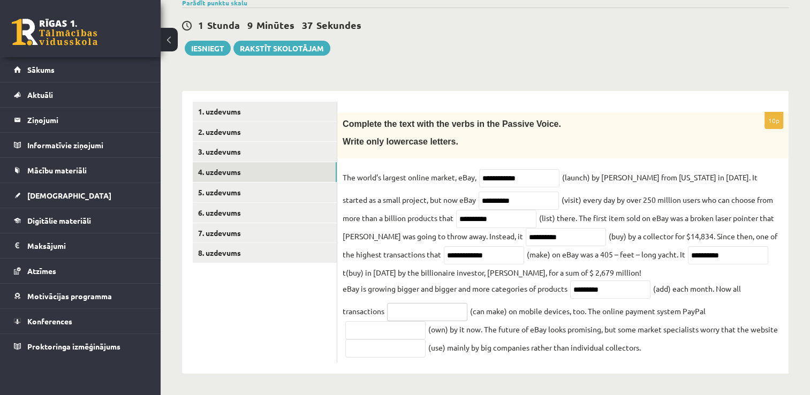
click at [407, 312] on input "text" at bounding box center [427, 312] width 80 height 18
type input "**********"
click at [401, 335] on input "text" at bounding box center [385, 330] width 80 height 18
type input "*****"
click at [409, 350] on input "text" at bounding box center [385, 348] width 80 height 18
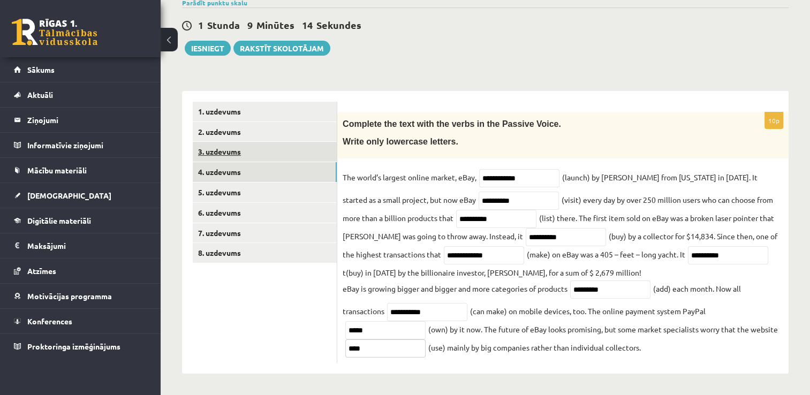
type input "****"
click at [282, 146] on link "3. uzdevums" at bounding box center [265, 152] width 144 height 20
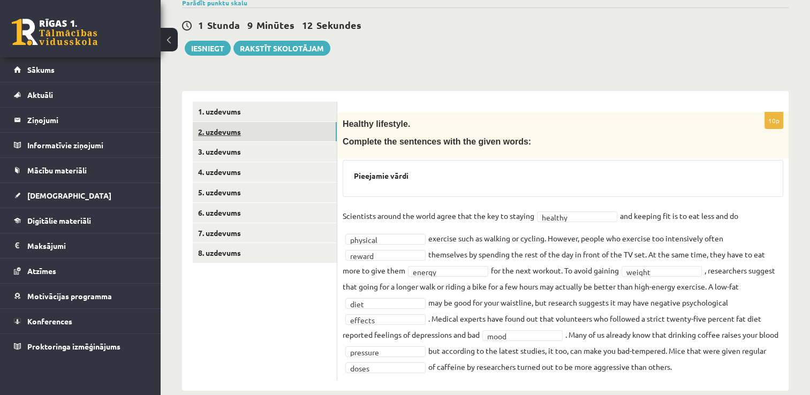
click at [283, 131] on link "2. uzdevums" at bounding box center [265, 132] width 144 height 20
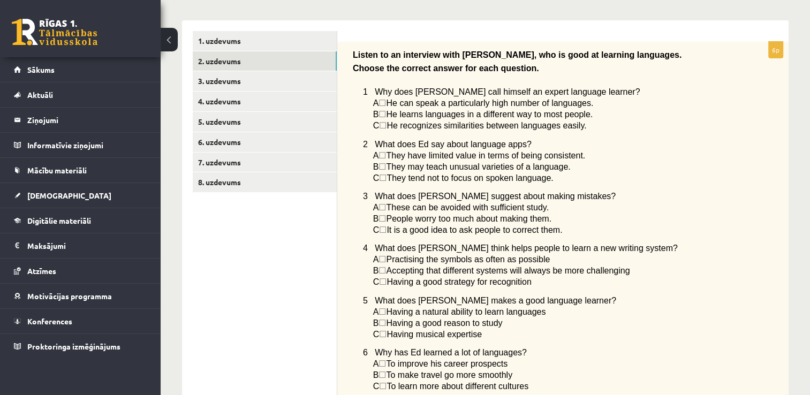
scroll to position [161, 0]
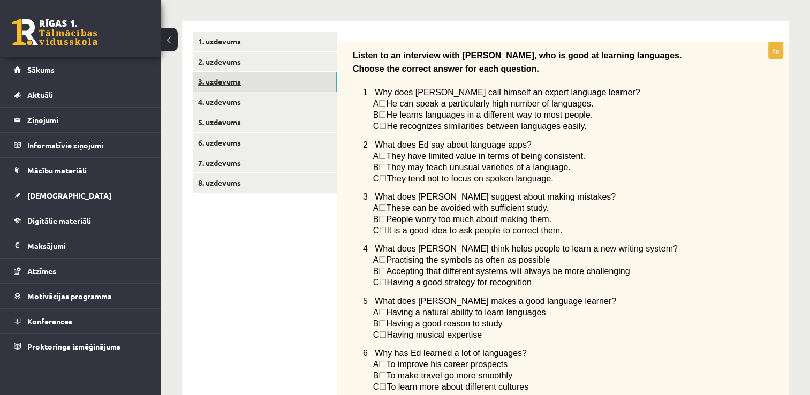
click at [308, 85] on link "3. uzdevums" at bounding box center [265, 82] width 144 height 20
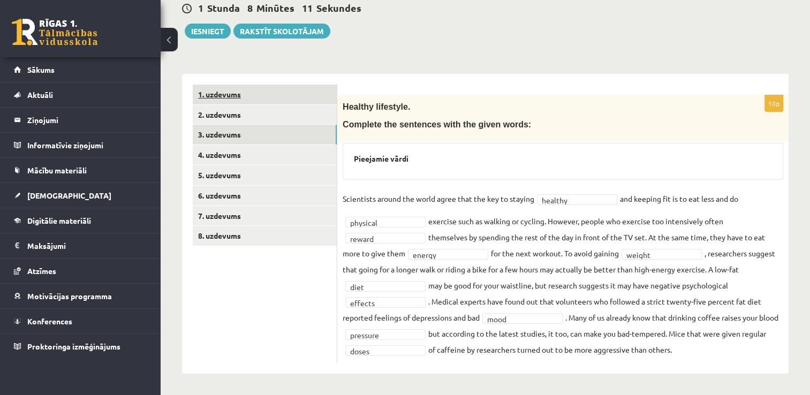
scroll to position [107, 0]
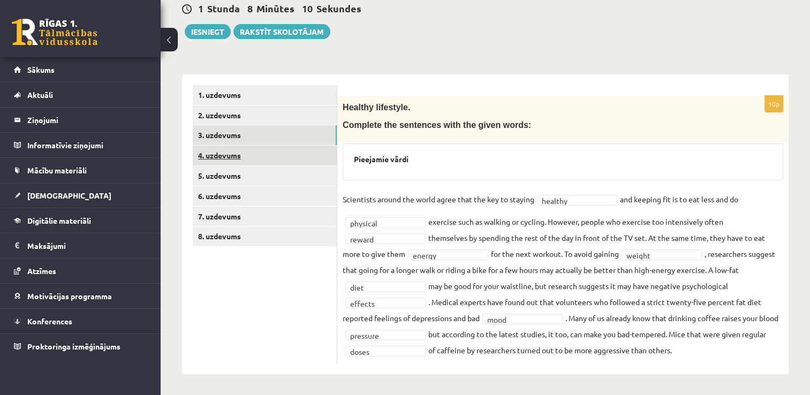
click at [307, 153] on link "4. uzdevums" at bounding box center [265, 156] width 144 height 20
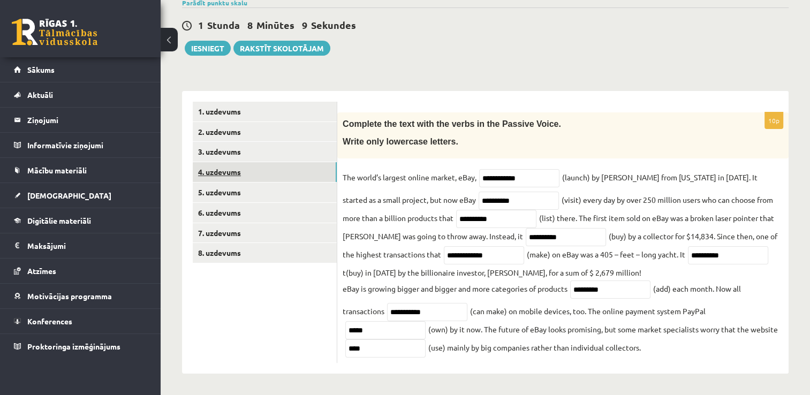
scroll to position [90, 0]
click at [301, 193] on link "5. uzdevums" at bounding box center [265, 193] width 144 height 20
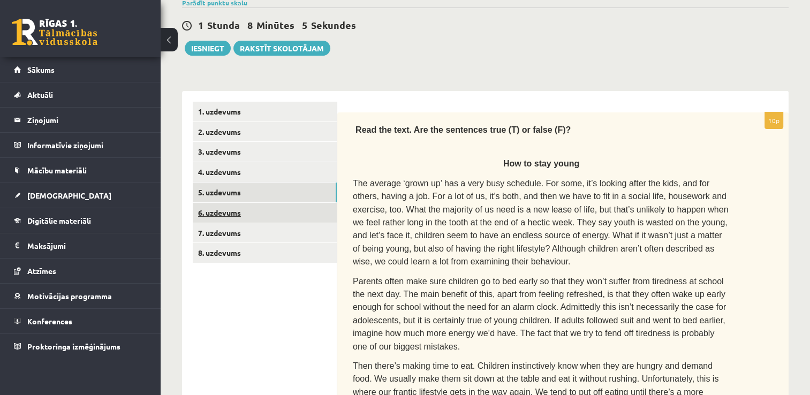
click at [299, 213] on link "6. uzdevums" at bounding box center [265, 213] width 144 height 20
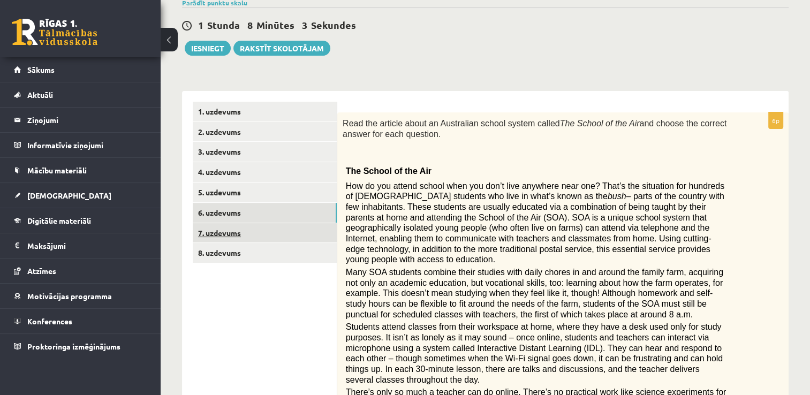
click at [293, 233] on link "7. uzdevums" at bounding box center [265, 233] width 144 height 20
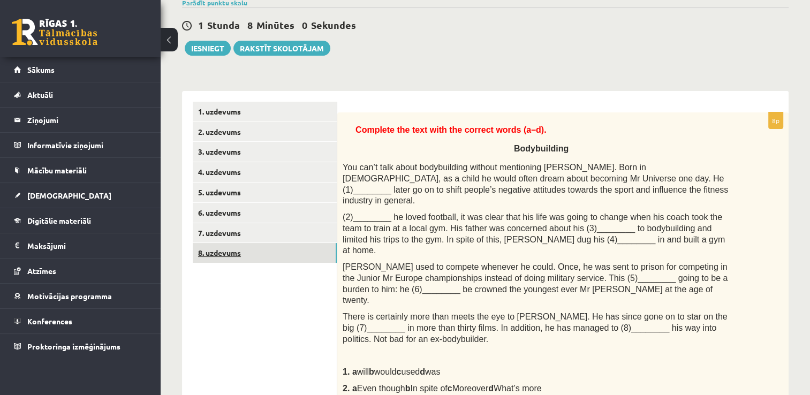
click at [287, 252] on link "8. uzdevums" at bounding box center [265, 253] width 144 height 20
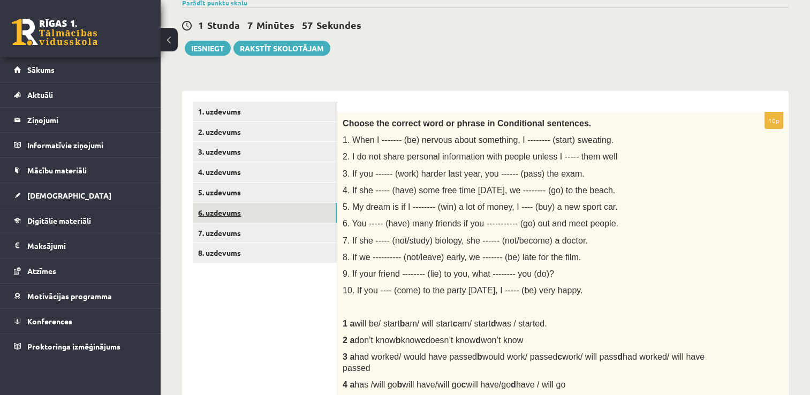
click at [275, 210] on link "6. uzdevums" at bounding box center [265, 213] width 144 height 20
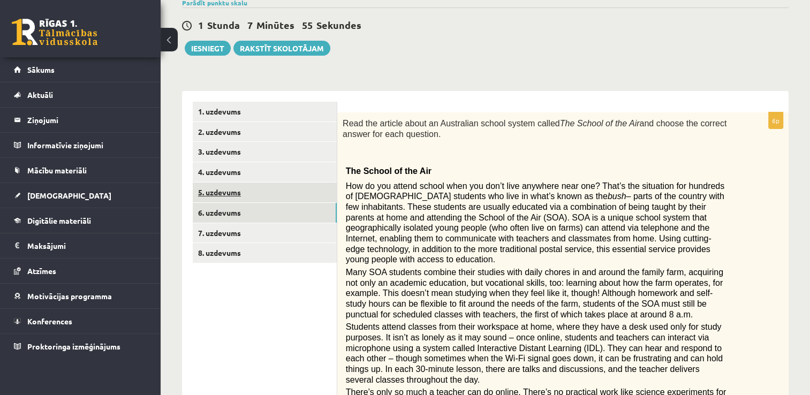
click at [277, 198] on link "5. uzdevums" at bounding box center [265, 193] width 144 height 20
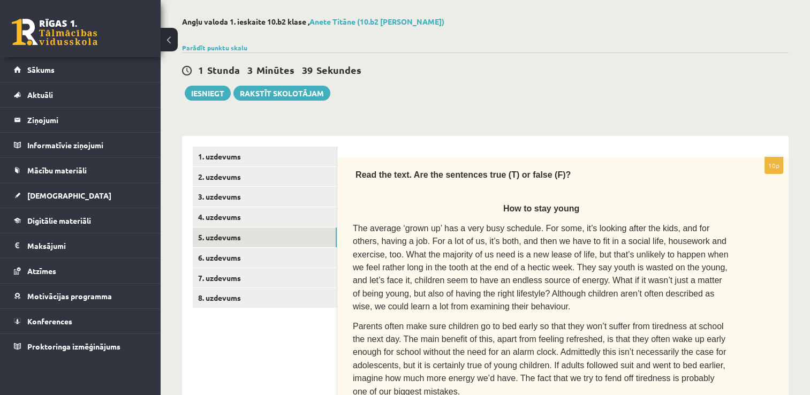
scroll to position [17, 0]
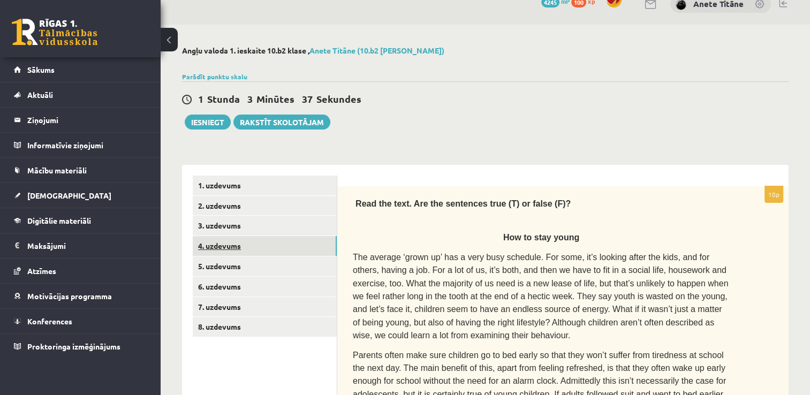
click at [297, 249] on link "4. uzdevums" at bounding box center [265, 246] width 144 height 20
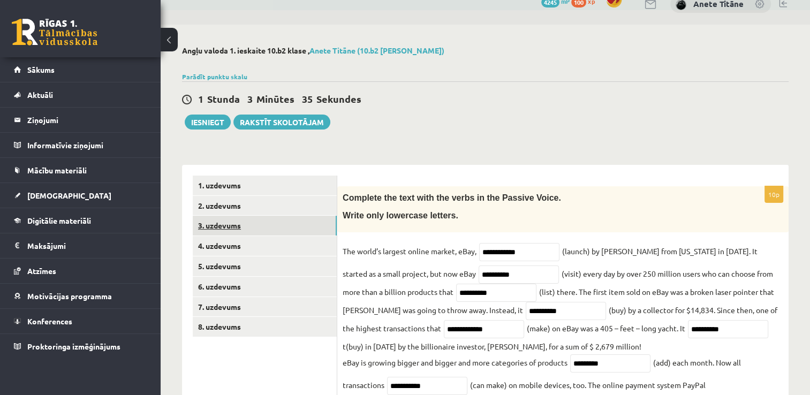
click at [302, 226] on link "3. uzdevums" at bounding box center [265, 226] width 144 height 20
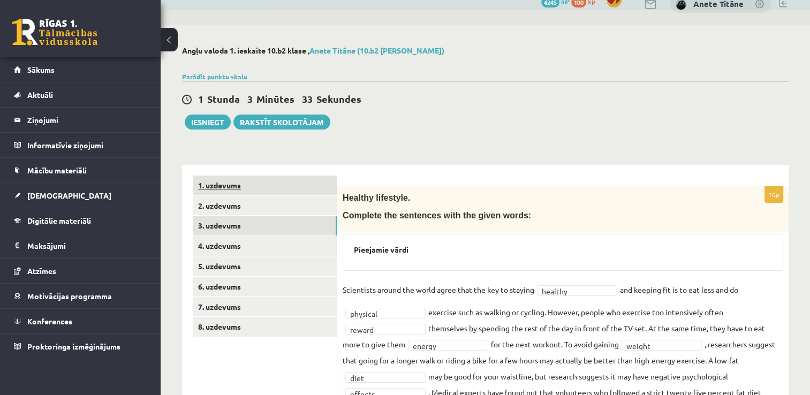
click at [282, 188] on link "1. uzdevums" at bounding box center [265, 186] width 144 height 20
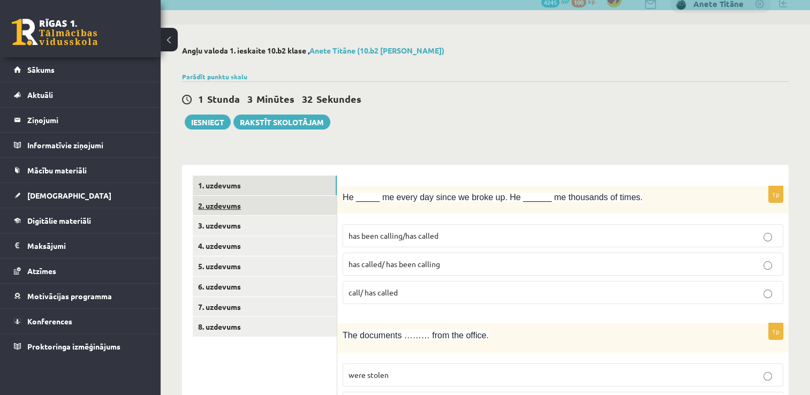
click at [299, 208] on link "2. uzdevums" at bounding box center [265, 206] width 144 height 20
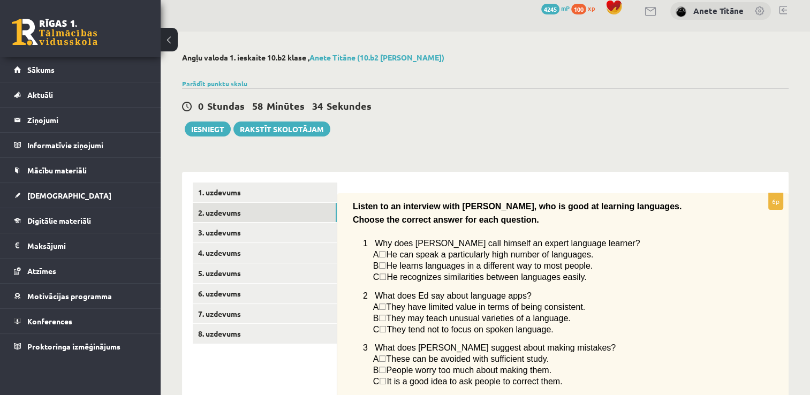
scroll to position [0, 0]
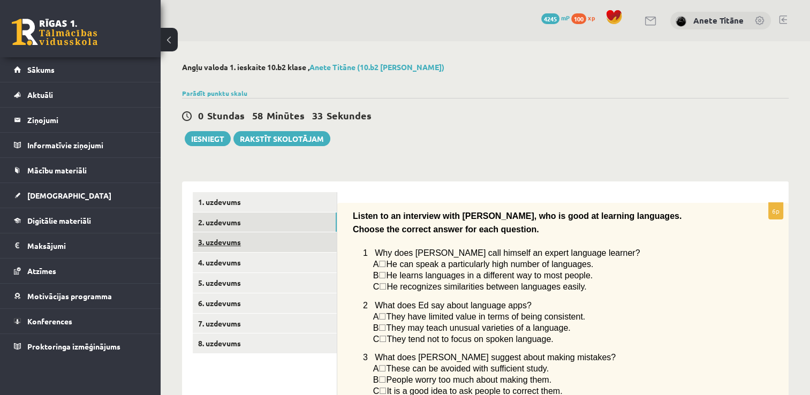
click at [296, 243] on link "3. uzdevums" at bounding box center [265, 242] width 144 height 20
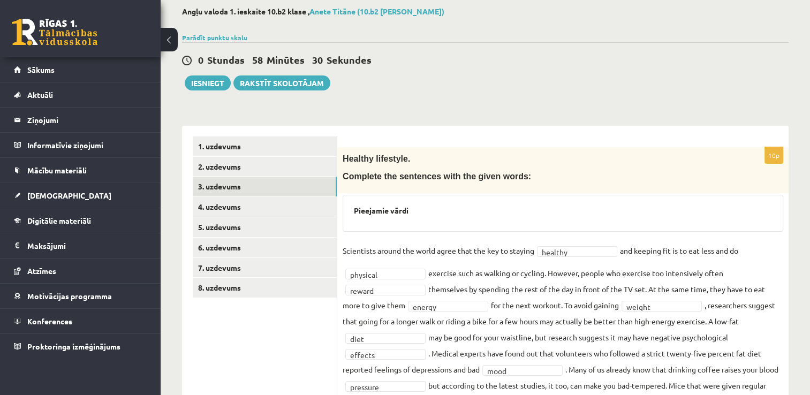
scroll to position [54, 0]
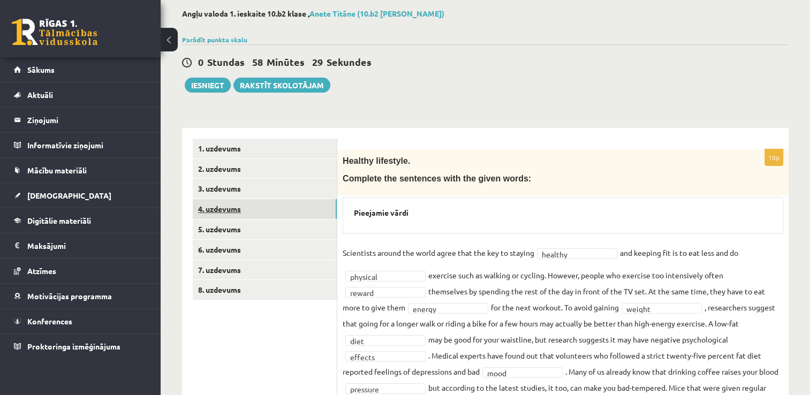
click at [307, 214] on link "4. uzdevums" at bounding box center [265, 209] width 144 height 20
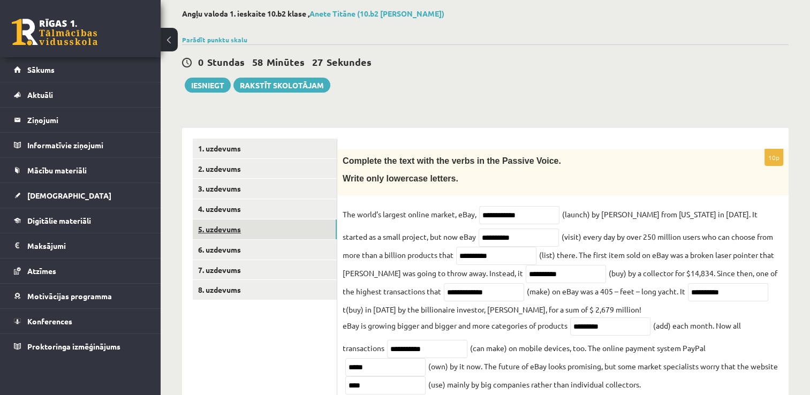
click at [317, 237] on link "5. uzdevums" at bounding box center [265, 229] width 144 height 20
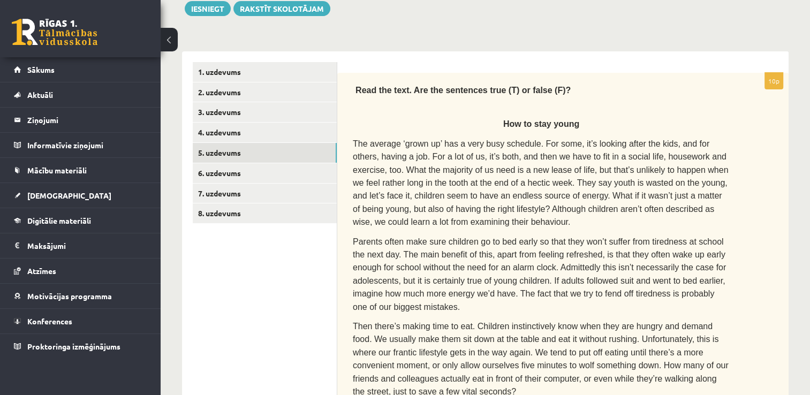
scroll to position [124, 0]
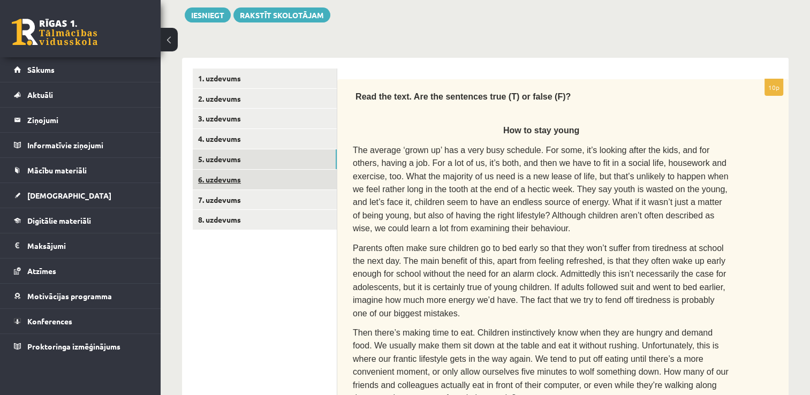
click at [321, 181] on link "6. uzdevums" at bounding box center [265, 180] width 144 height 20
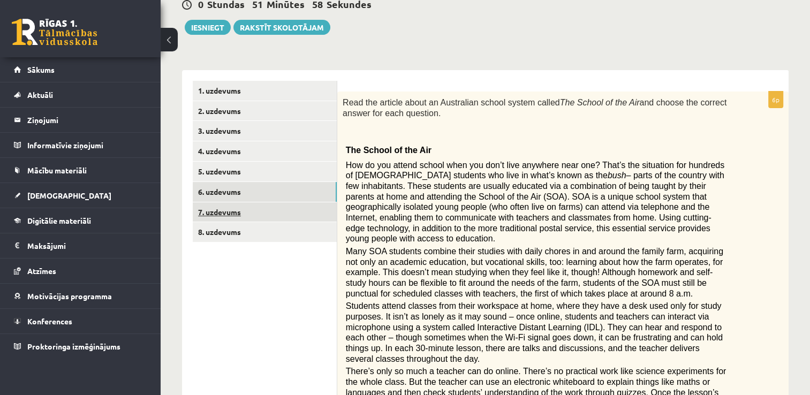
scroll to position [111, 0]
click at [308, 213] on link "7. uzdevums" at bounding box center [265, 213] width 144 height 20
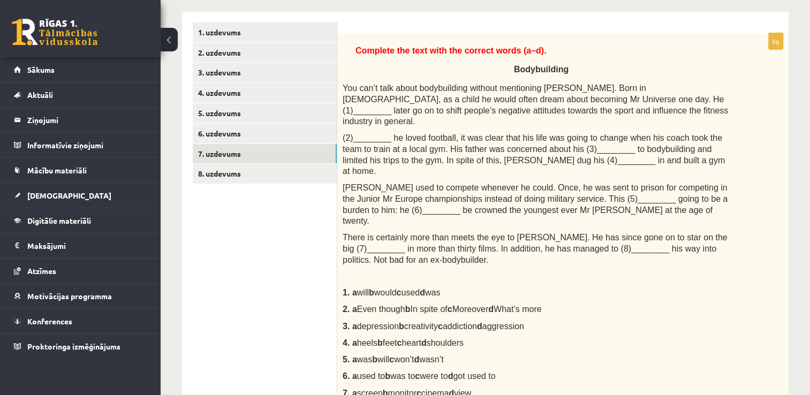
scroll to position [164, 0]
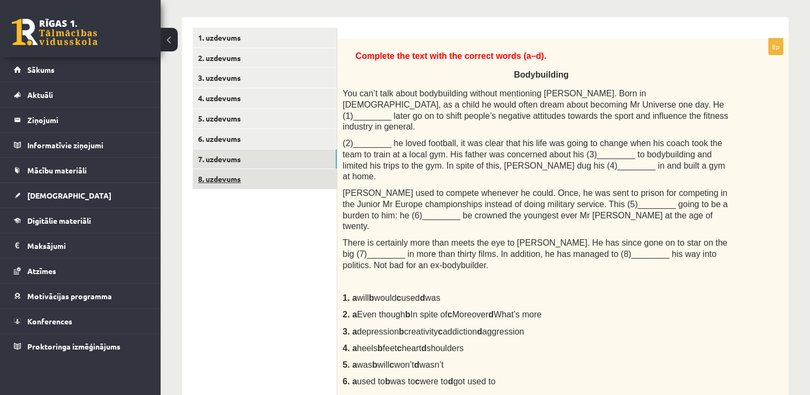
click at [316, 186] on link "8. uzdevums" at bounding box center [265, 179] width 144 height 20
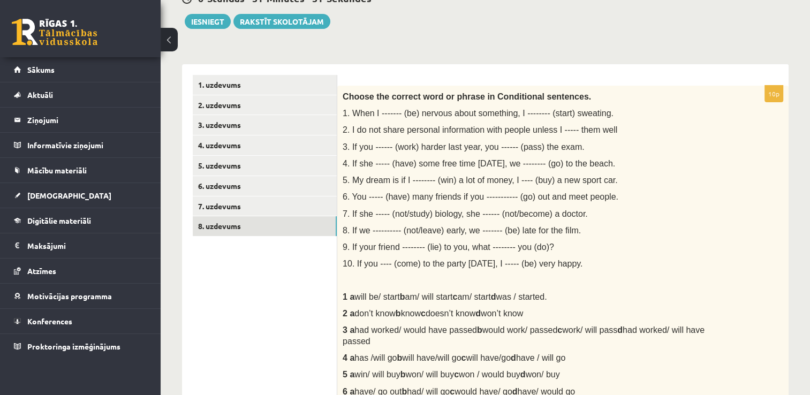
scroll to position [62, 0]
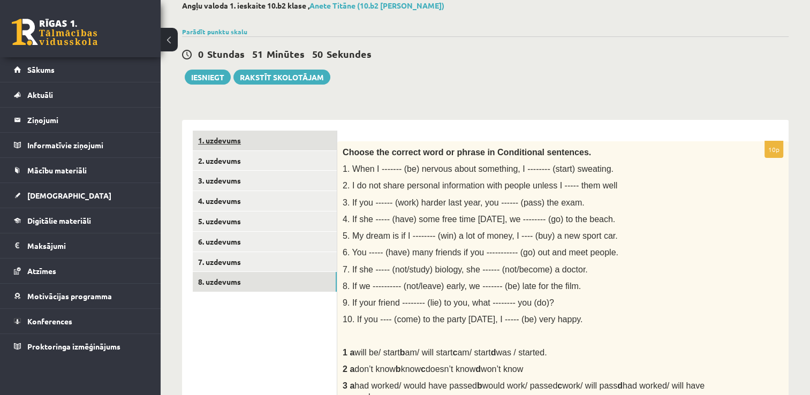
click at [287, 144] on link "1. uzdevums" at bounding box center [265, 141] width 144 height 20
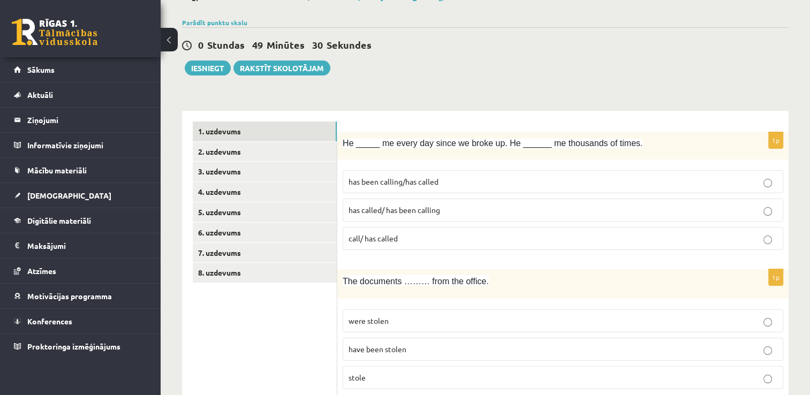
scroll to position [65, 0]
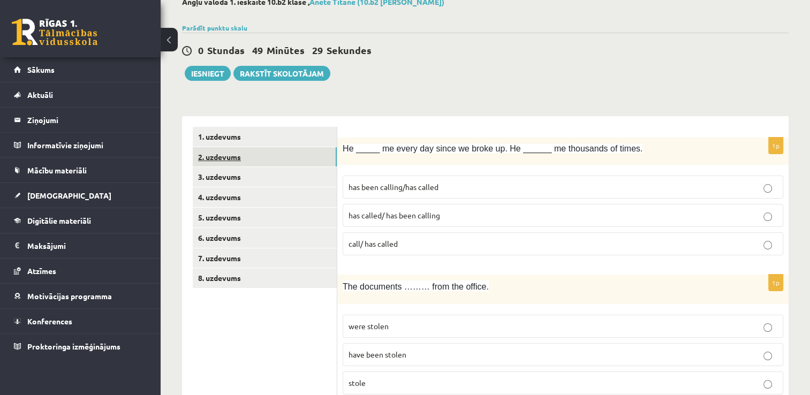
click at [313, 156] on link "2. uzdevums" at bounding box center [265, 157] width 144 height 20
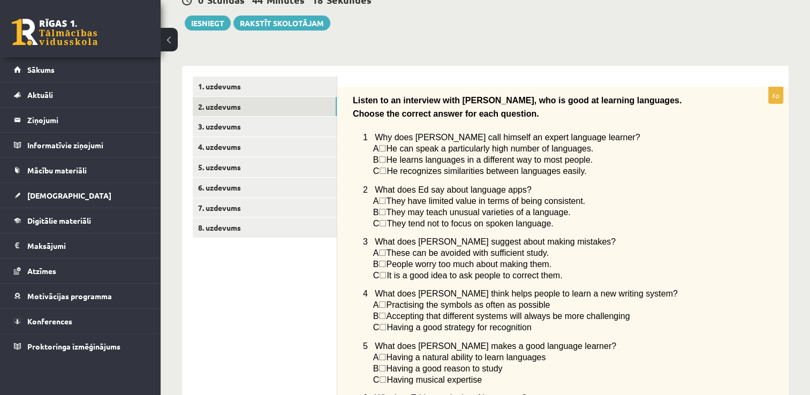
scroll to position [97, 0]
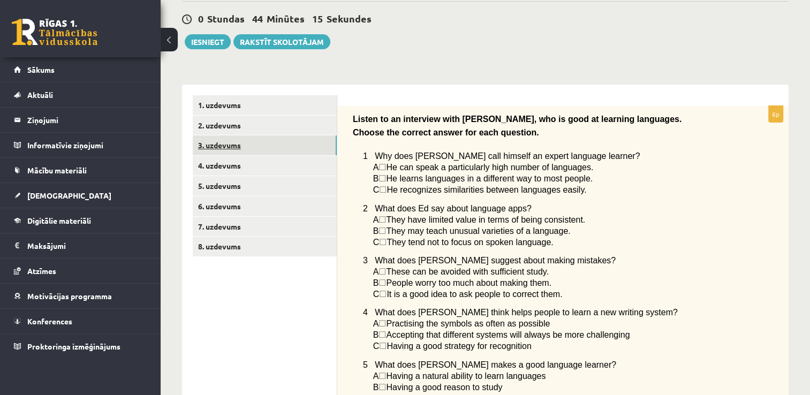
click at [317, 151] on link "3. uzdevums" at bounding box center [265, 145] width 144 height 20
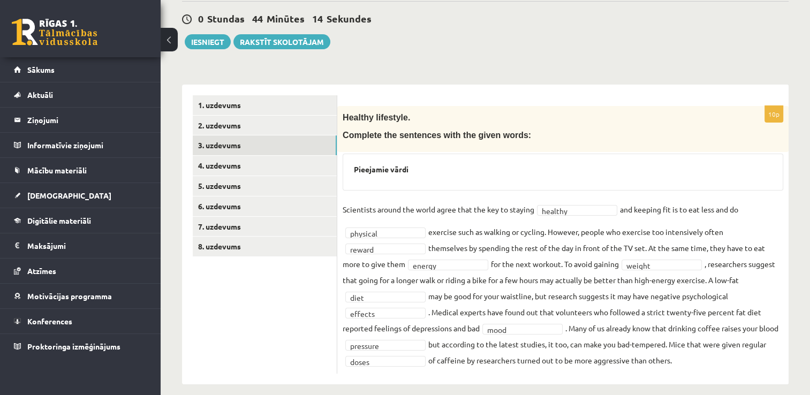
scroll to position [107, 0]
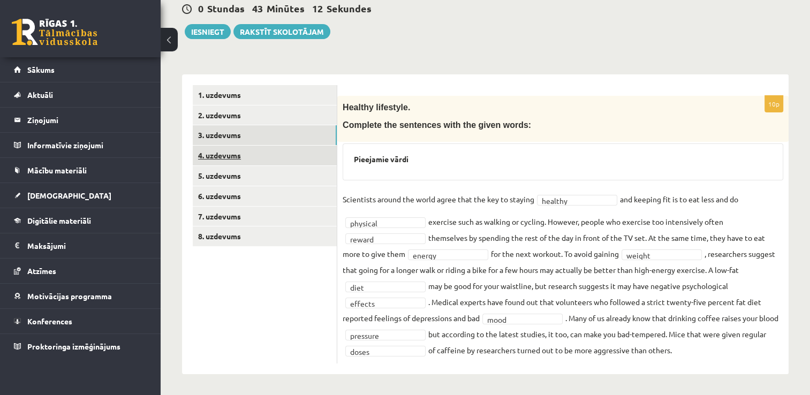
click at [271, 155] on link "4. uzdevums" at bounding box center [265, 156] width 144 height 20
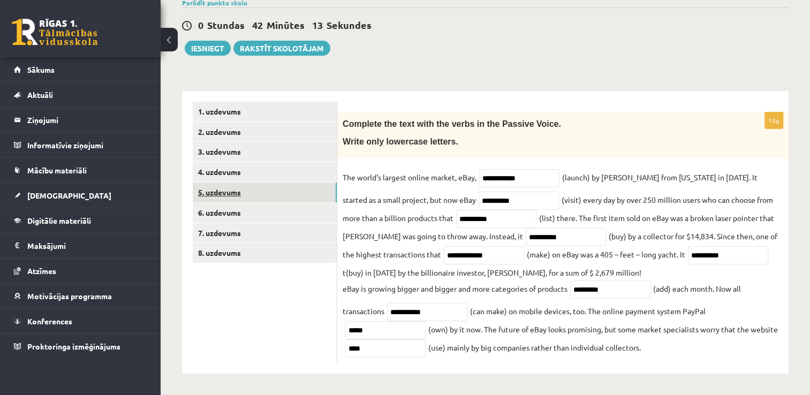
click at [292, 188] on link "5. uzdevums" at bounding box center [265, 193] width 144 height 20
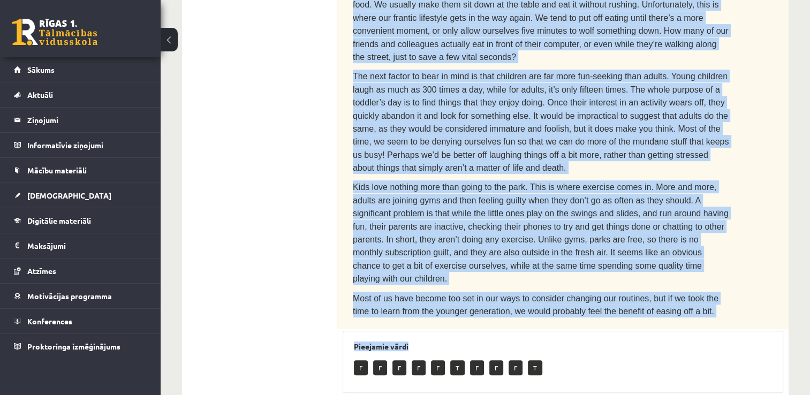
scroll to position [465, 0]
drag, startPoint x: 356, startPoint y: 23, endPoint x: 676, endPoint y: 246, distance: 389.0
click at [676, 246] on div "Read the text. Are the sentences true (T) or false (F)? How to stay young The a…" at bounding box center [562, 33] width 451 height 591
click at [532, 242] on div "Read the text. Are the sentences true (T) or false (F)? How to stay young The a…" at bounding box center [562, 33] width 451 height 591
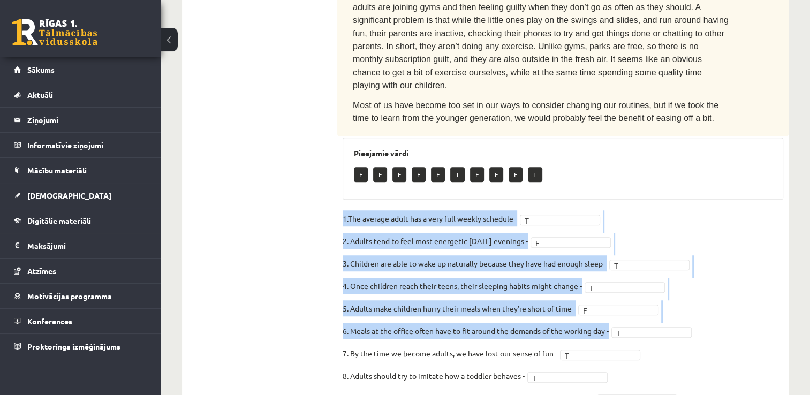
scroll to position [659, 0]
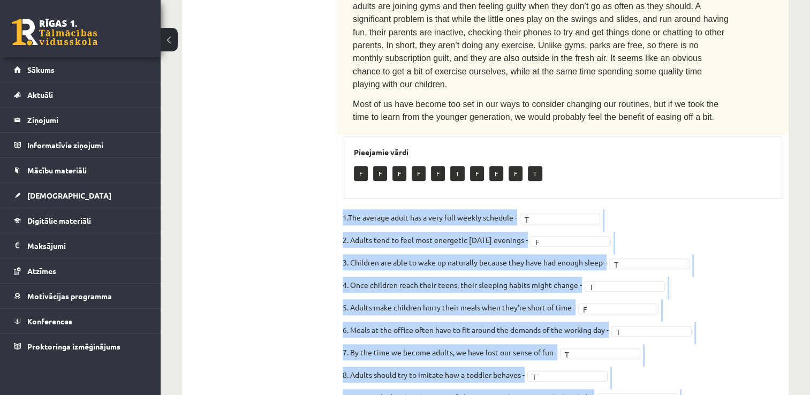
drag, startPoint x: 343, startPoint y: 176, endPoint x: 554, endPoint y: 337, distance: 265.4
click at [554, 337] on fieldset "1.The average adult has a very full weekly schedule - T * 2. Adults tend to fee…" at bounding box center [563, 321] width 441 height 225
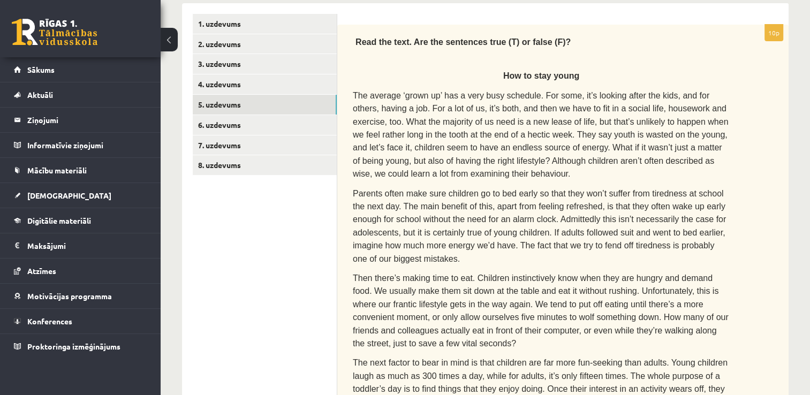
scroll to position [177, 0]
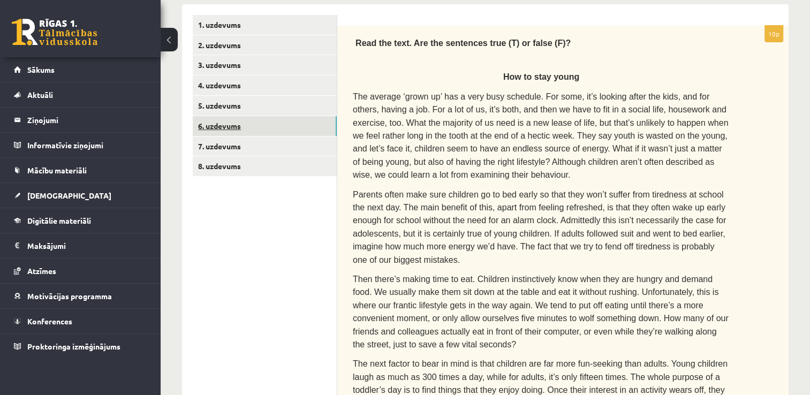
click at [299, 120] on link "6. uzdevums" at bounding box center [265, 126] width 144 height 20
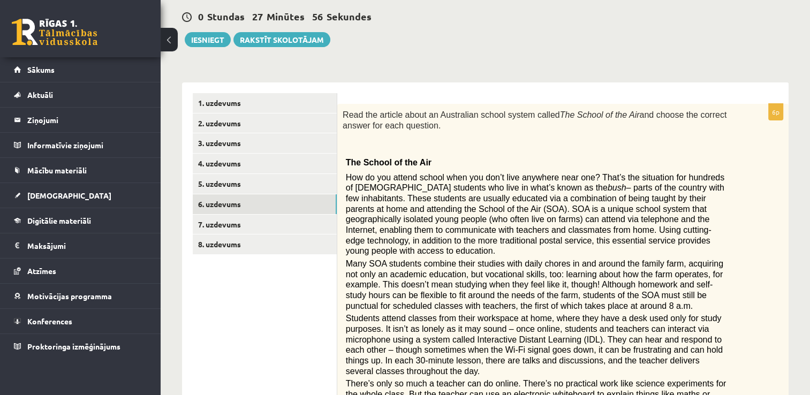
scroll to position [107, 0]
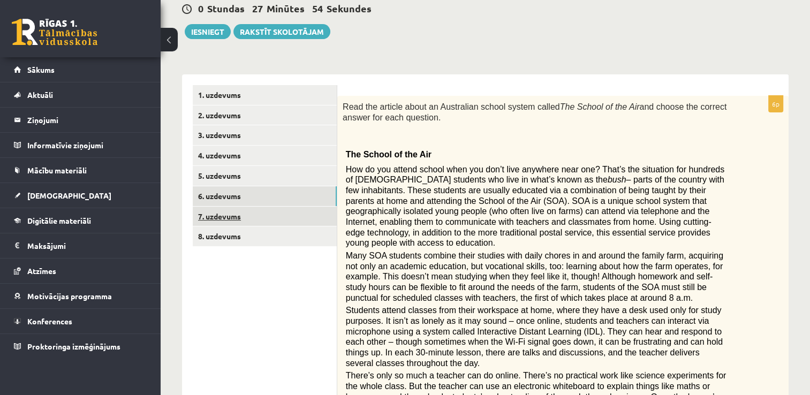
click at [278, 211] on link "7. uzdevums" at bounding box center [265, 217] width 144 height 20
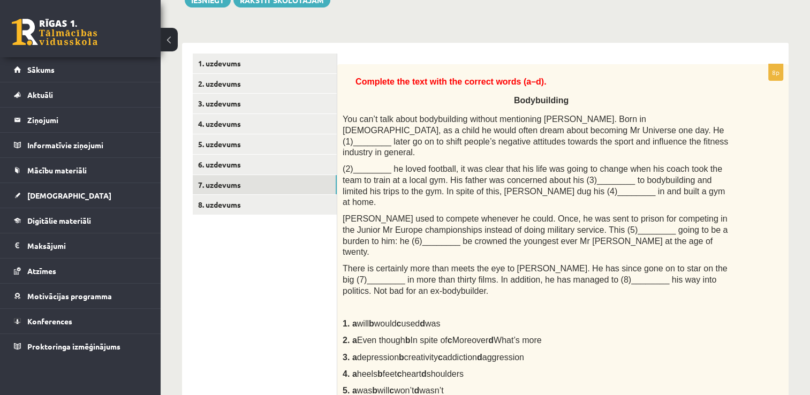
scroll to position [29, 0]
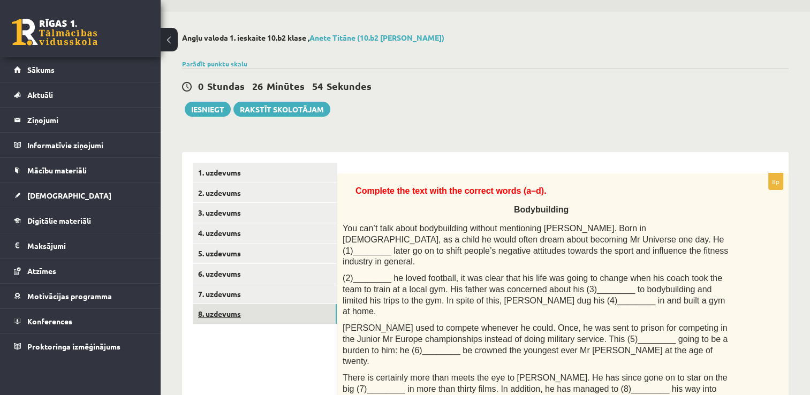
click at [275, 318] on link "8. uzdevums" at bounding box center [265, 314] width 144 height 20
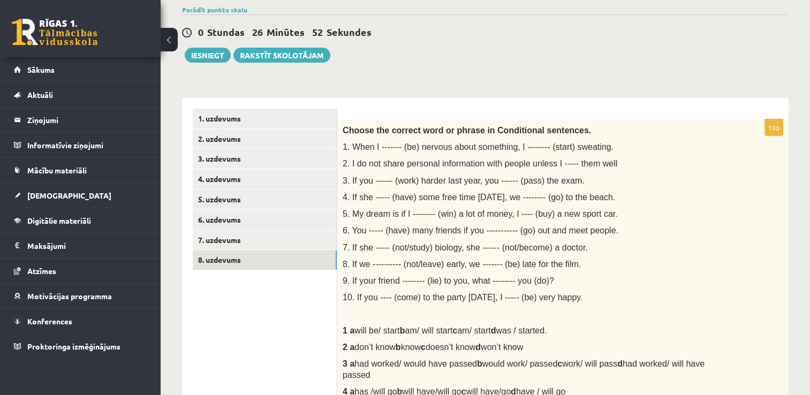
scroll to position [83, 0]
click at [312, 120] on link "1. uzdevums" at bounding box center [265, 119] width 144 height 20
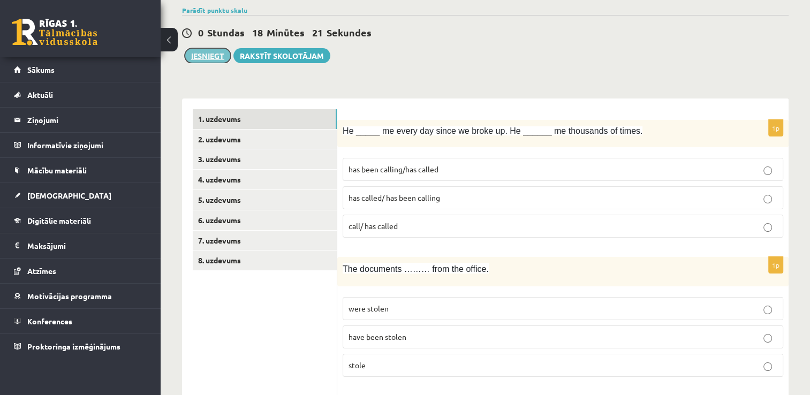
click at [218, 55] on button "Iesniegt" at bounding box center [208, 55] width 46 height 15
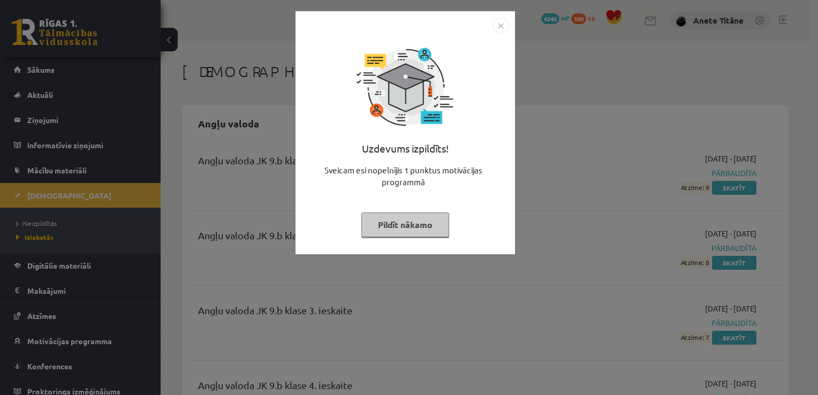
click at [500, 25] on img "Close" at bounding box center [500, 26] width 16 height 16
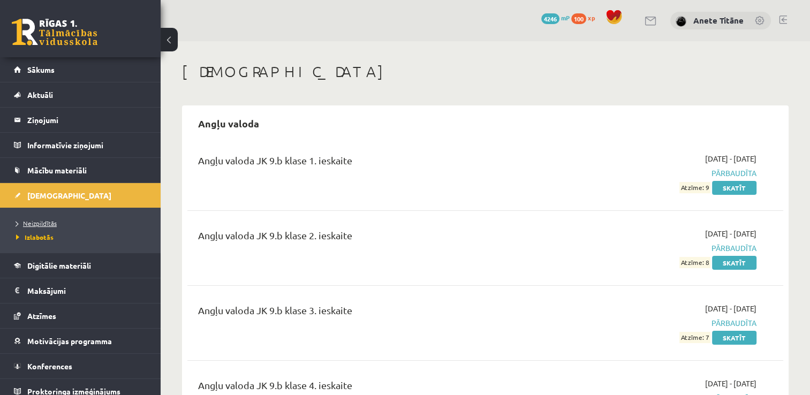
click at [44, 224] on span "Neizpildītās" at bounding box center [36, 223] width 41 height 9
